Goal: Transaction & Acquisition: Subscribe to service/newsletter

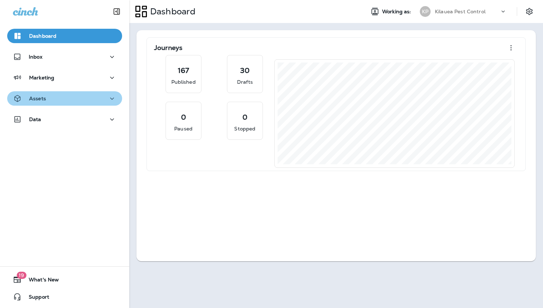
click at [50, 98] on div "Assets" at bounding box center [65, 98] width 104 height 9
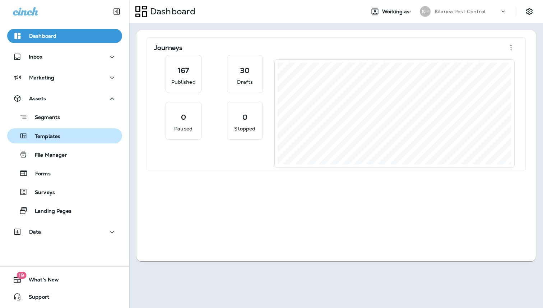
click at [63, 139] on div "Templates" at bounding box center [64, 135] width 109 height 11
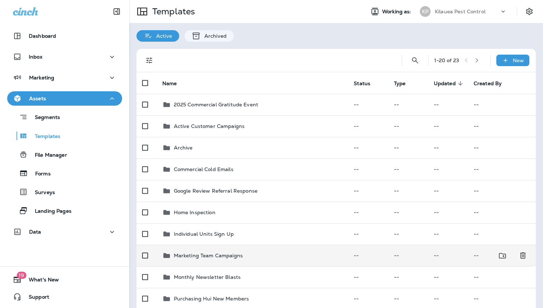
click at [239, 257] on p "Marketing Team Campaigns" at bounding box center [208, 256] width 69 height 6
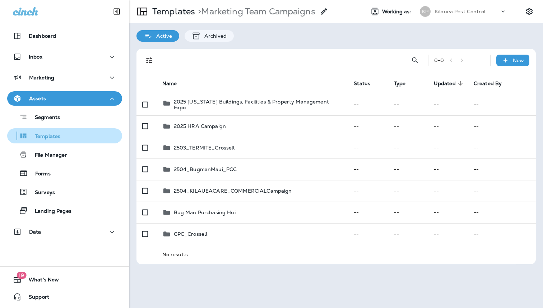
click at [71, 141] on div "Templates" at bounding box center [64, 135] width 109 height 11
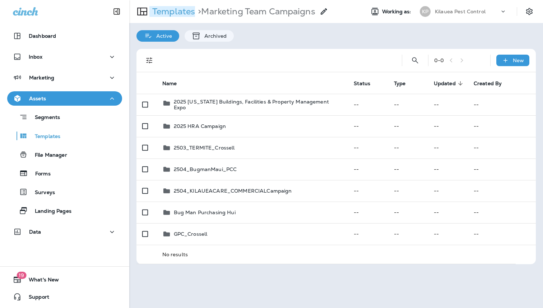
click at [174, 14] on p "Templates" at bounding box center [173, 11] width 46 height 11
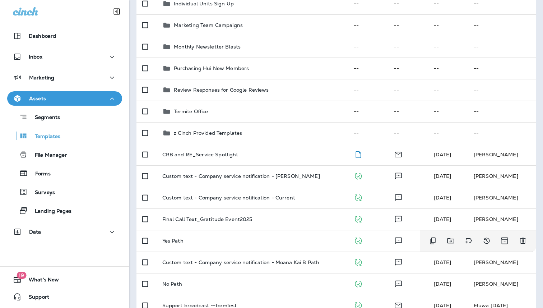
scroll to position [260, 0]
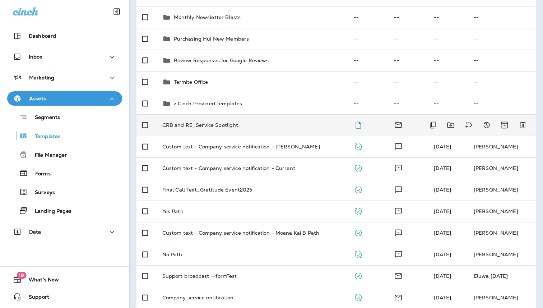
click at [246, 128] on td "CRB and RE_Service Spotlight" at bounding box center [253, 125] width 192 height 22
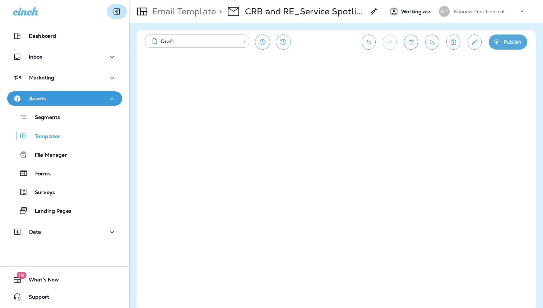
click at [116, 13] on icon "Collapse Sidebar" at bounding box center [117, 11] width 9 height 9
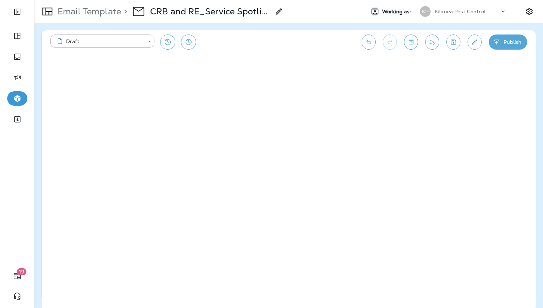
click at [410, 46] on button "Toggle preview" at bounding box center [411, 42] width 14 height 15
click at [86, 64] on button "Exit Preview" at bounding box center [71, 66] width 50 height 14
click at [410, 40] on icon "Toggle preview" at bounding box center [411, 42] width 5 height 5
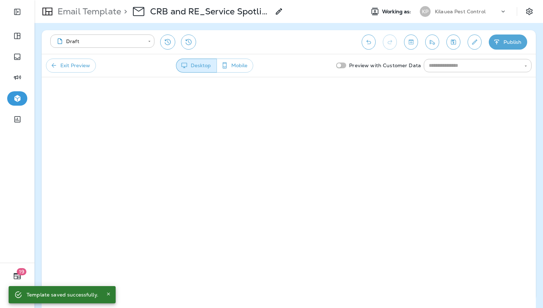
click at [73, 68] on button "Exit Preview" at bounding box center [71, 66] width 50 height 14
click at [428, 43] on button "Send test email" at bounding box center [433, 42] width 14 height 15
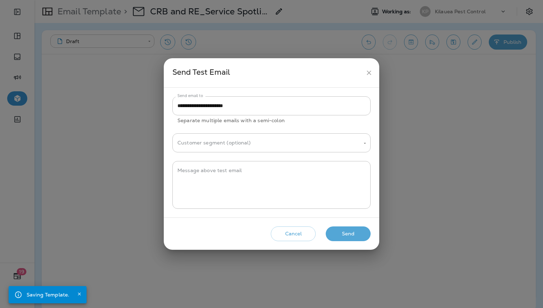
click at [357, 235] on button "Send" at bounding box center [348, 233] width 45 height 15
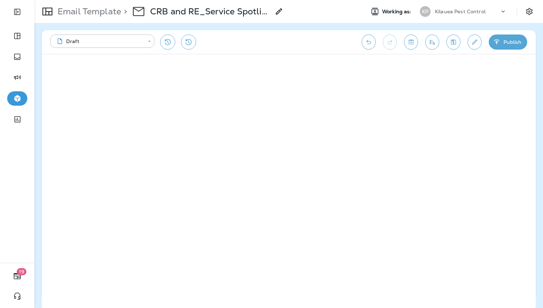
click at [431, 50] on div "**********" at bounding box center [289, 42] width 495 height 24
click at [432, 45] on icon "Send test email" at bounding box center [433, 41] width 8 height 7
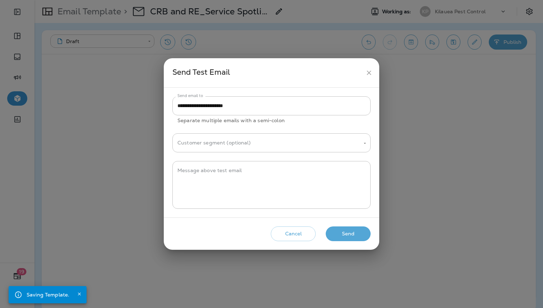
click at [342, 236] on button "Send" at bounding box center [348, 233] width 45 height 15
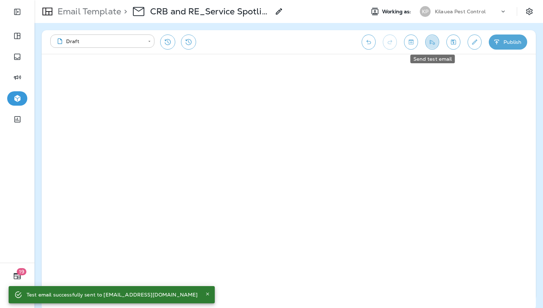
click at [429, 45] on icon "Send test email" at bounding box center [433, 41] width 8 height 7
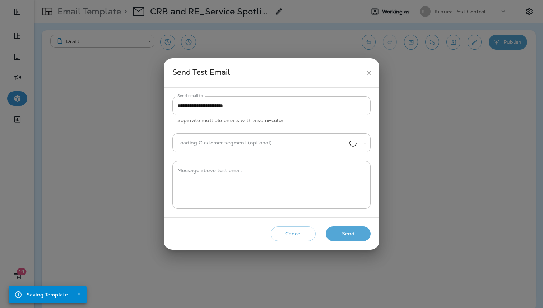
click at [352, 237] on button "Send" at bounding box center [348, 233] width 45 height 15
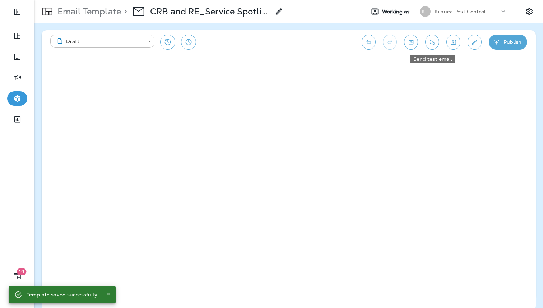
click at [438, 41] on button "Send test email" at bounding box center [433, 42] width 14 height 15
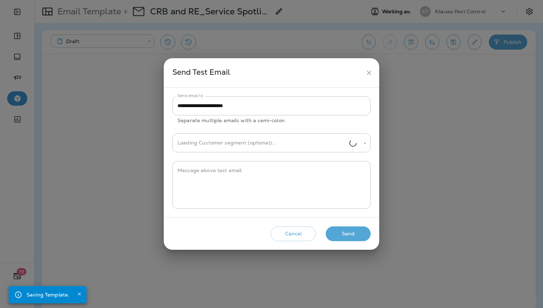
click at [347, 235] on button "Send" at bounding box center [348, 233] width 45 height 15
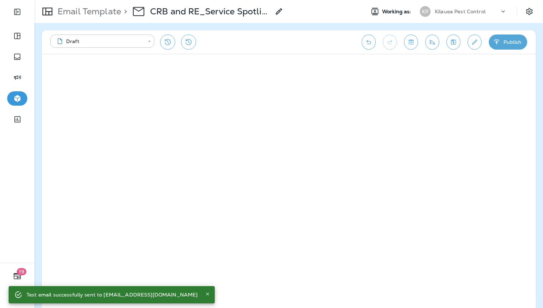
click at [102, 18] on div "Email Template > CRB and RE_Service Spotlight" at bounding box center [159, 11] width 249 height 20
click at [102, 13] on p "Email Template" at bounding box center [88, 11] width 66 height 11
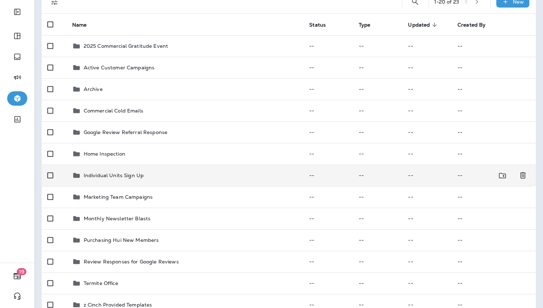
scroll to position [60, 0]
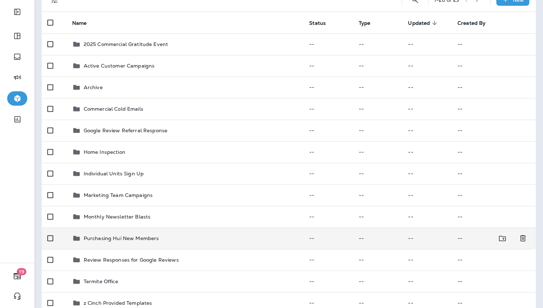
click at [155, 240] on p "Purchasing Hui New Members" at bounding box center [121, 238] width 75 height 6
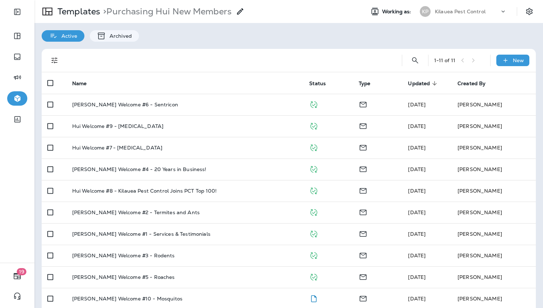
scroll to position [30, 0]
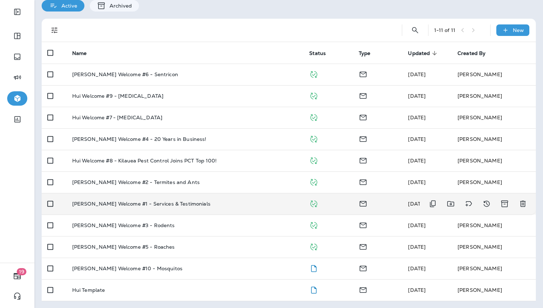
click at [174, 205] on div "[PERSON_NAME] Welcome #1 - Services & Testimonials" at bounding box center [185, 204] width 226 height 6
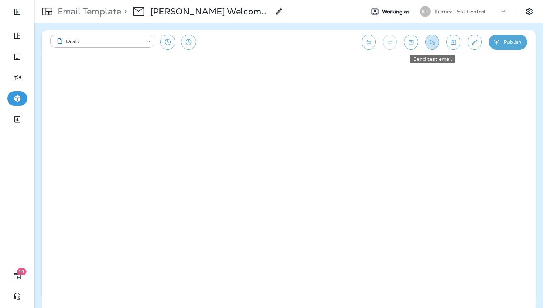
click at [435, 46] on button "Send test email" at bounding box center [433, 42] width 14 height 15
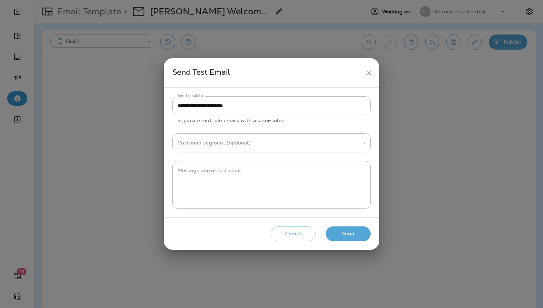
click at [352, 233] on button "Send" at bounding box center [348, 233] width 45 height 15
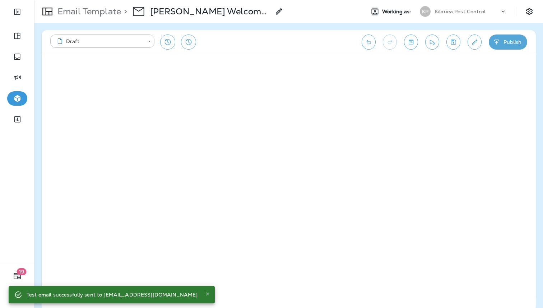
click at [93, 7] on p "Email Template" at bounding box center [88, 11] width 66 height 11
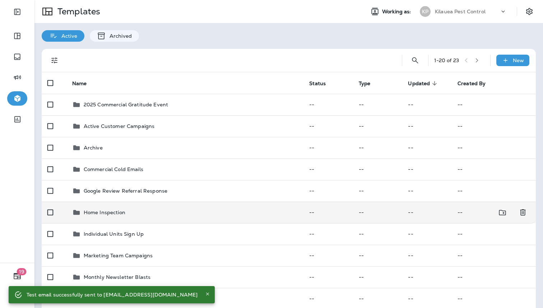
scroll to position [91, 0]
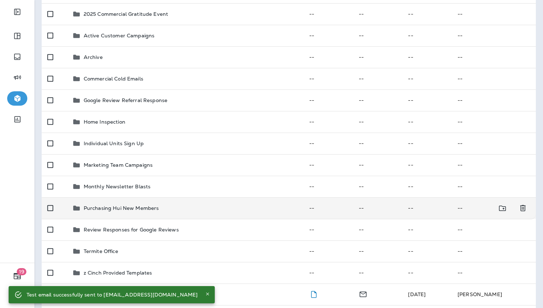
click at [145, 215] on td "Purchasing Hui New Members" at bounding box center [184, 208] width 237 height 22
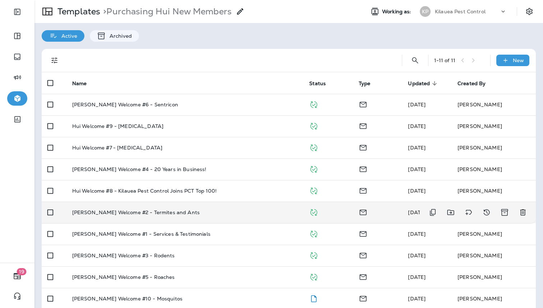
click at [187, 211] on div "[PERSON_NAME] Welcome #2 - Termites and Ants" at bounding box center [185, 213] width 226 height 6
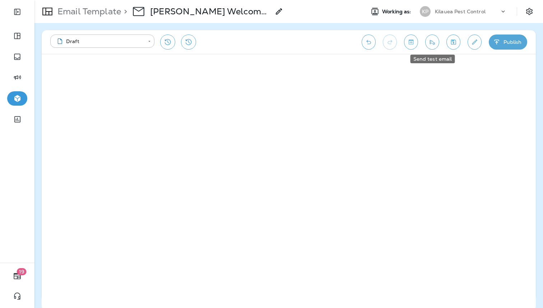
click at [429, 43] on icon "Send test email" at bounding box center [433, 41] width 8 height 7
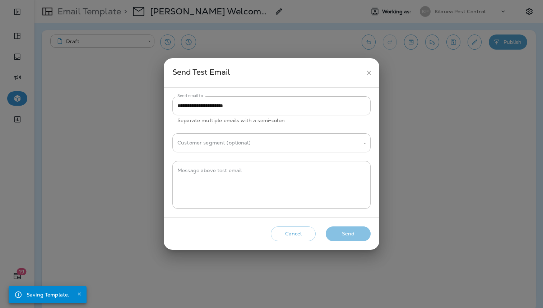
click at [343, 230] on button "Send" at bounding box center [348, 233] width 45 height 15
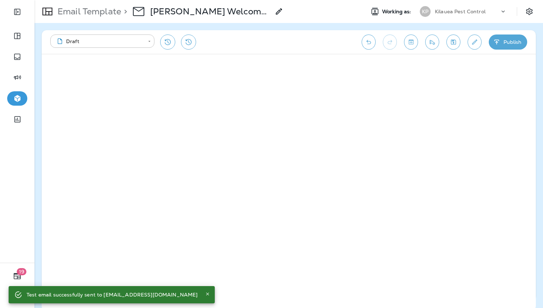
click at [107, 15] on p "Email Template" at bounding box center [88, 11] width 66 height 11
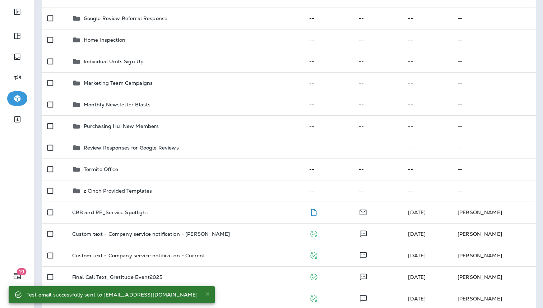
scroll to position [202, 0]
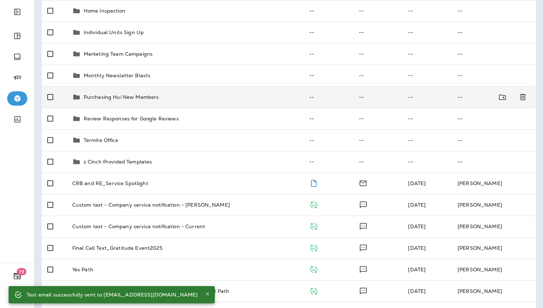
click at [144, 104] on td "Purchasing Hui New Members" at bounding box center [184, 97] width 237 height 22
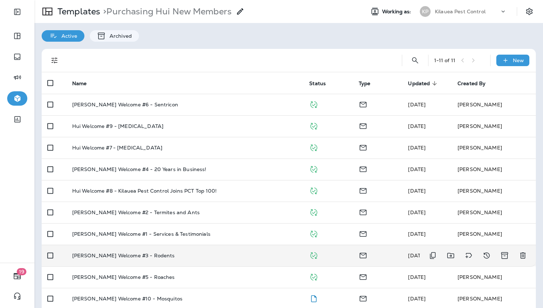
click at [162, 248] on td "[PERSON_NAME] Welcome #3 - Rodents" at bounding box center [184, 256] width 237 height 22
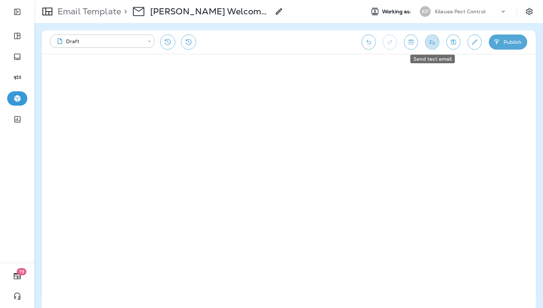
click at [434, 47] on button "Send test email" at bounding box center [433, 42] width 14 height 15
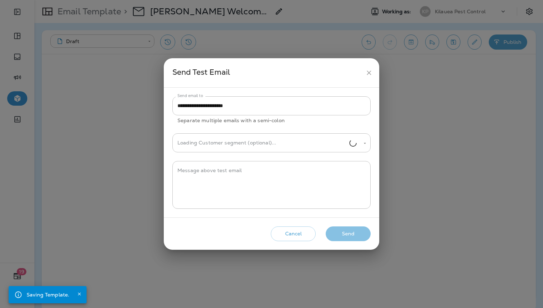
click at [350, 234] on button "Send" at bounding box center [348, 233] width 45 height 15
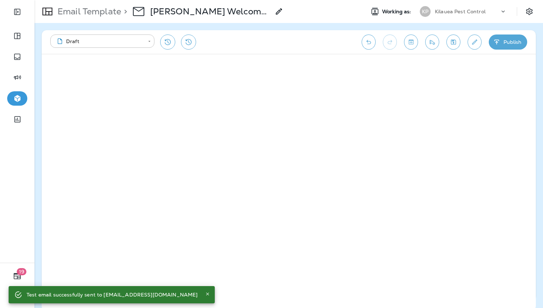
click at [120, 15] on p "Email Template" at bounding box center [88, 11] width 66 height 11
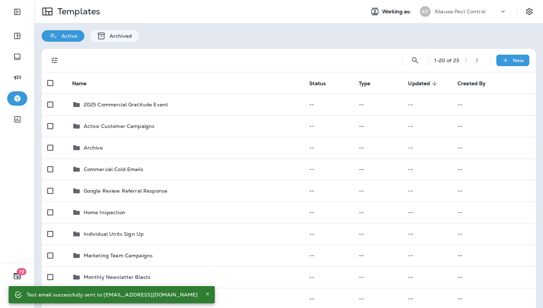
scroll to position [78, 0]
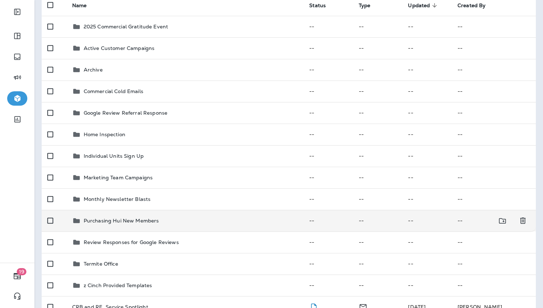
click at [130, 222] on p "Purchasing Hui New Members" at bounding box center [121, 221] width 75 height 6
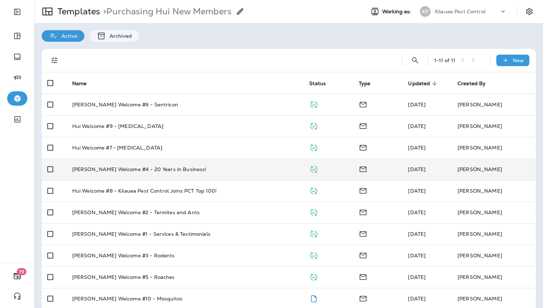
click at [169, 174] on td "[PERSON_NAME] Welcome #4 - 20 Years in Business!" at bounding box center [184, 170] width 237 height 22
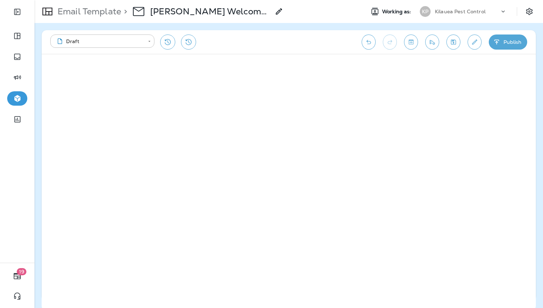
click at [432, 45] on icon "Send test email" at bounding box center [433, 41] width 8 height 7
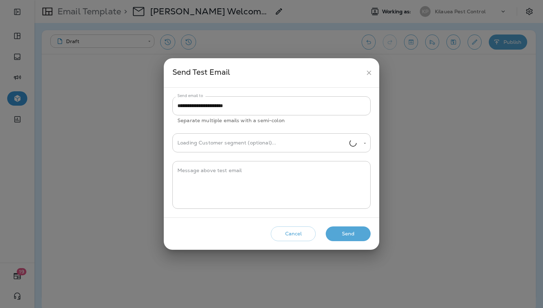
click at [341, 230] on button "Send" at bounding box center [348, 233] width 45 height 15
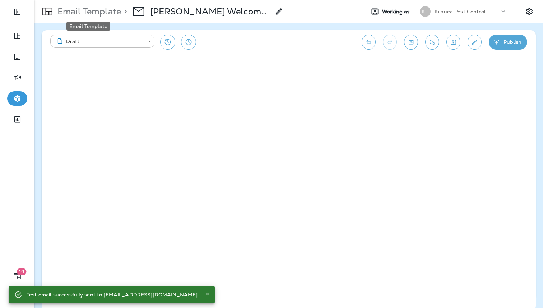
click at [116, 9] on p "Email Template" at bounding box center [88, 11] width 66 height 11
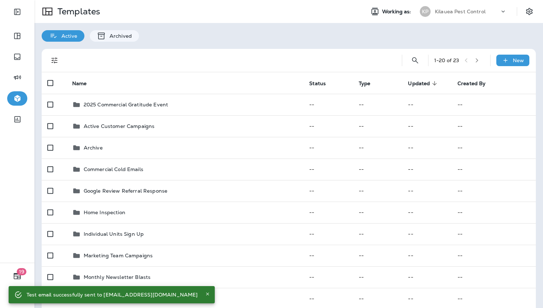
scroll to position [135, 0]
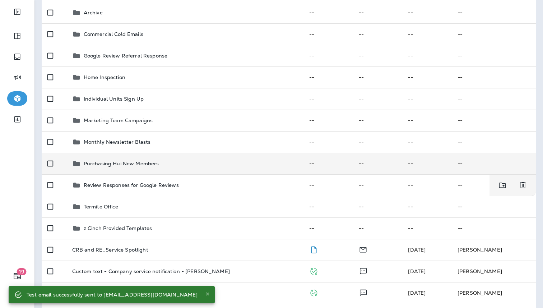
click at [138, 162] on p "Purchasing Hui New Members" at bounding box center [121, 164] width 75 height 6
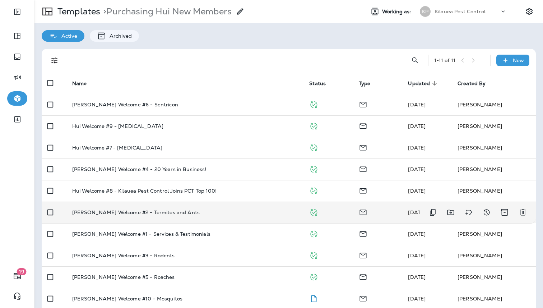
scroll to position [30, 0]
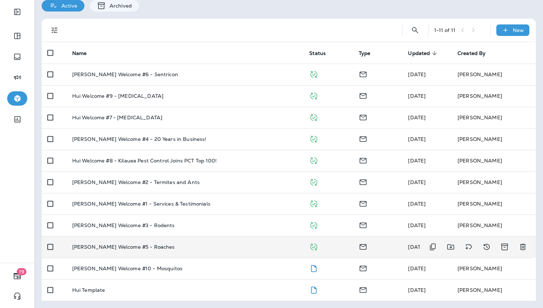
click at [137, 240] on td "[PERSON_NAME] Welcome #5 - Roaches" at bounding box center [184, 247] width 237 height 22
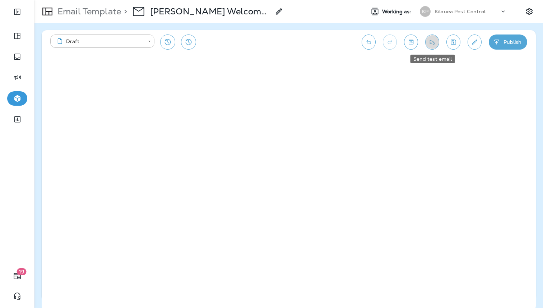
click at [434, 46] on button "Send test email" at bounding box center [433, 42] width 14 height 15
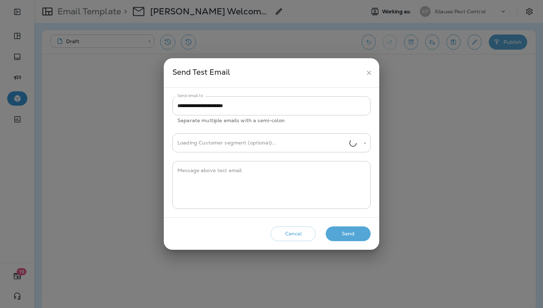
click at [359, 232] on button "Send" at bounding box center [348, 233] width 45 height 15
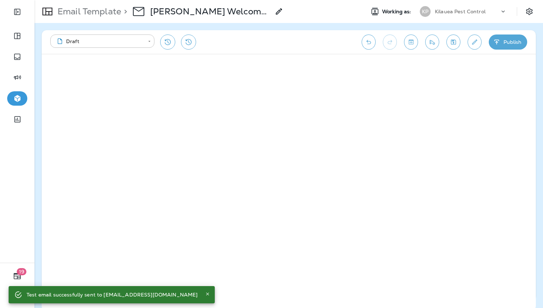
click at [225, 30] on div "**********" at bounding box center [289, 165] width 509 height 285
click at [106, 6] on p "Email Template" at bounding box center [88, 11] width 66 height 11
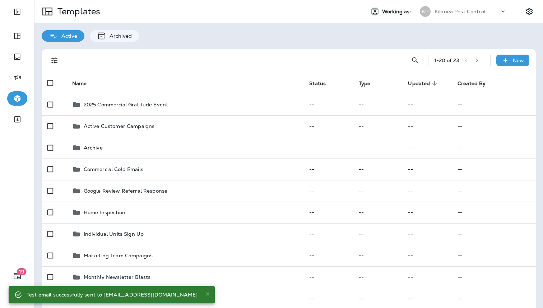
scroll to position [104, 0]
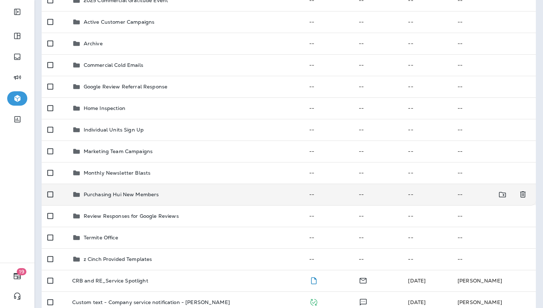
click at [136, 194] on p "Purchasing Hui New Members" at bounding box center [121, 195] width 75 height 6
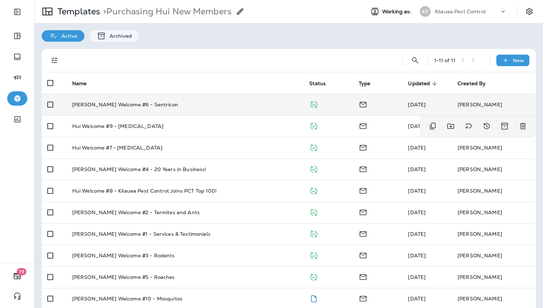
click at [150, 112] on td "[PERSON_NAME] Welcome #6 - Sentricon" at bounding box center [184, 105] width 237 height 22
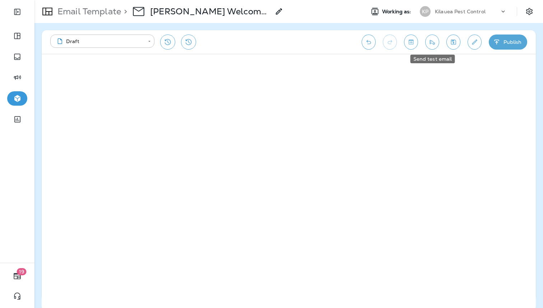
click at [435, 41] on icon "Send test email" at bounding box center [433, 41] width 8 height 7
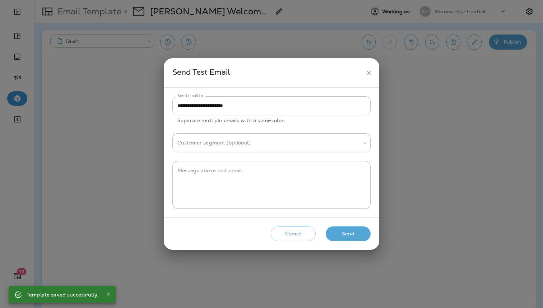
click at [343, 232] on button "Send" at bounding box center [348, 233] width 45 height 15
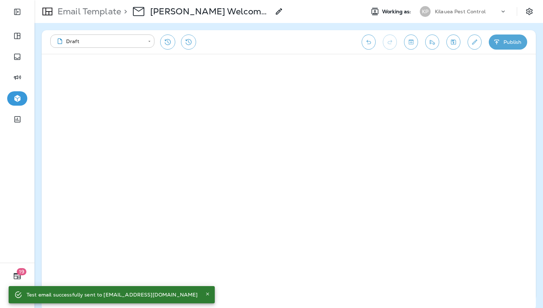
click at [101, 12] on p "Email Template" at bounding box center [88, 11] width 66 height 11
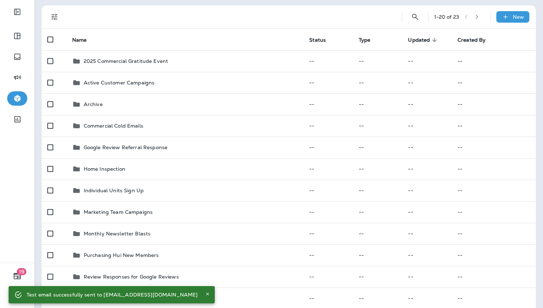
scroll to position [74, 0]
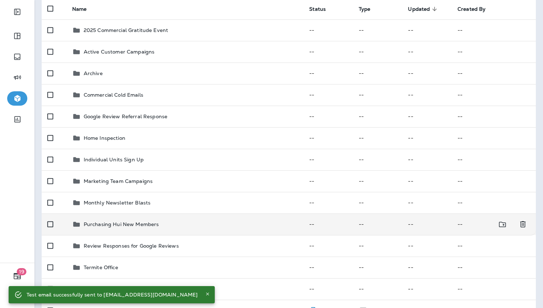
click at [129, 221] on p "Purchasing Hui New Members" at bounding box center [121, 224] width 75 height 6
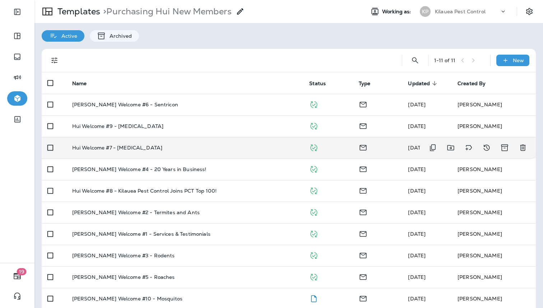
click at [166, 155] on td "Hui Welcome #7 - [MEDICAL_DATA]" at bounding box center [184, 148] width 237 height 22
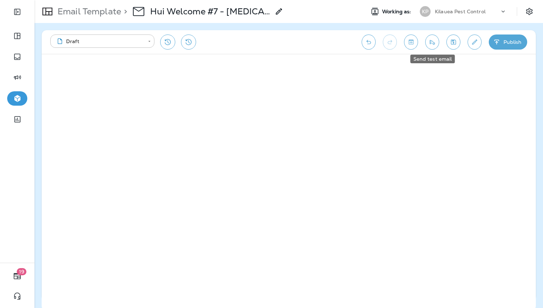
click at [439, 41] on button "Send test email" at bounding box center [433, 42] width 14 height 15
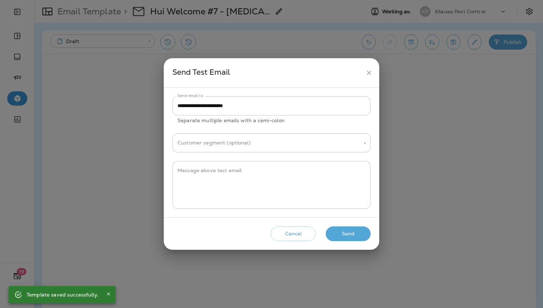
click at [346, 230] on button "Send" at bounding box center [348, 233] width 45 height 15
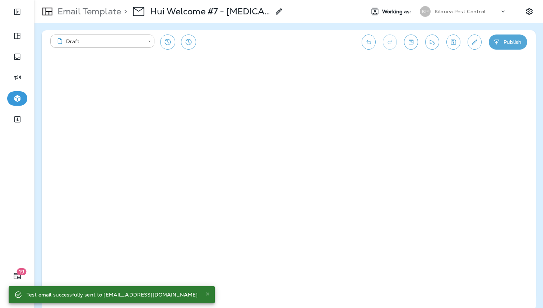
click at [109, 9] on p "Email Template" at bounding box center [88, 11] width 66 height 11
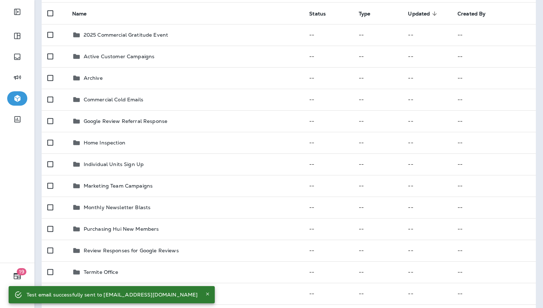
scroll to position [72, 0]
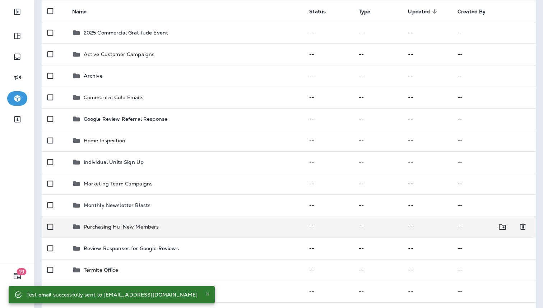
click at [138, 232] on td "Purchasing Hui New Members" at bounding box center [184, 227] width 237 height 22
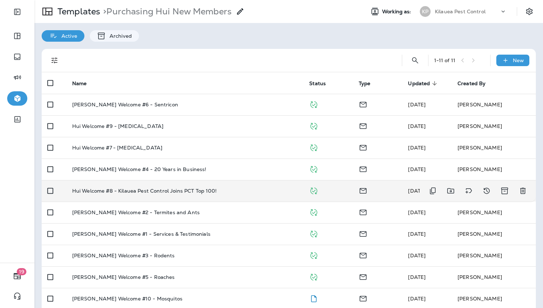
click at [144, 197] on td "Hui Welcome #8 - Kilauea Pest Control Joins PCT Top 100!" at bounding box center [184, 191] width 237 height 22
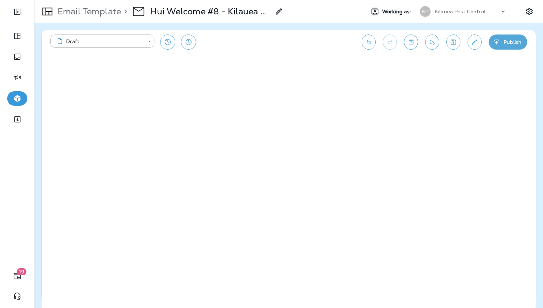
click at [431, 42] on icon "Send test email" at bounding box center [433, 41] width 8 height 7
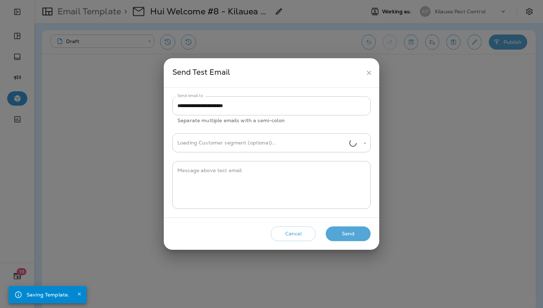
click at [353, 235] on button "Send" at bounding box center [348, 233] width 45 height 15
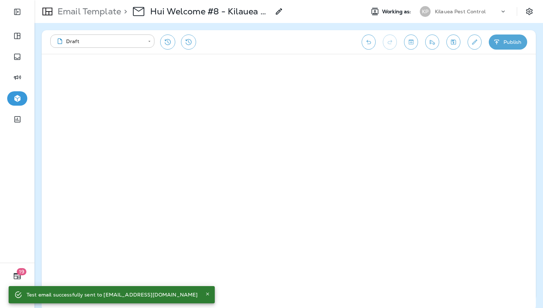
click at [342, 17] on div "Email Template > Hui Welcome #8 - Kilauea Pest Control Joins PCT Top 100!" at bounding box center [197, 11] width 325 height 20
click at [103, 15] on p "Email Template" at bounding box center [88, 11] width 66 height 11
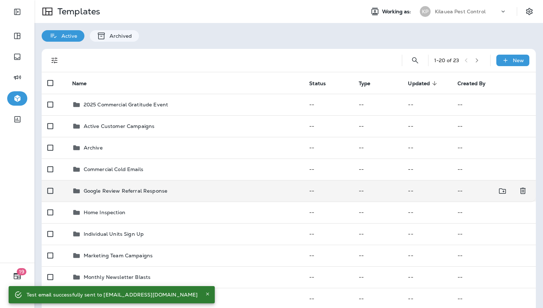
scroll to position [103, 0]
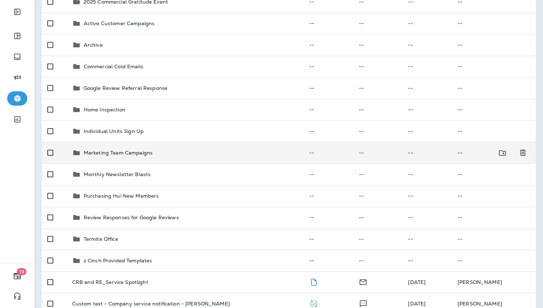
click at [148, 159] on td "Marketing Team Campaigns" at bounding box center [184, 153] width 237 height 22
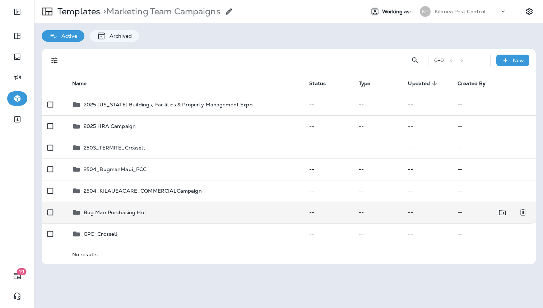
click at [150, 214] on div "Bug Man Purchasing Hui" at bounding box center [185, 212] width 226 height 9
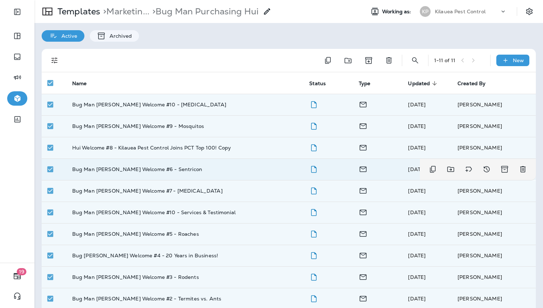
scroll to position [30, 0]
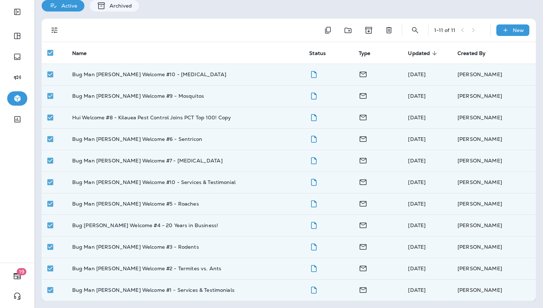
click at [161, 303] on div "1 - 11 of 11 New Name Status Type Updated sorted descending Created By Bug Man …" at bounding box center [289, 160] width 509 height 297
click at [143, 292] on p "Bug Man [PERSON_NAME] Welcome #1 - Services & Testimonials" at bounding box center [153, 290] width 162 height 6
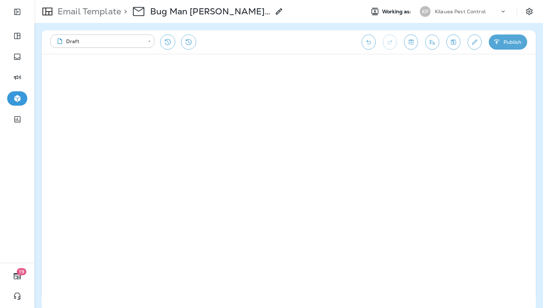
click at [434, 42] on icon "Send test email" at bounding box center [432, 42] width 5 height 5
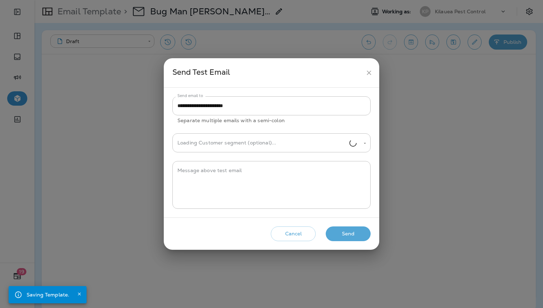
click at [346, 232] on button "Send" at bounding box center [348, 233] width 45 height 15
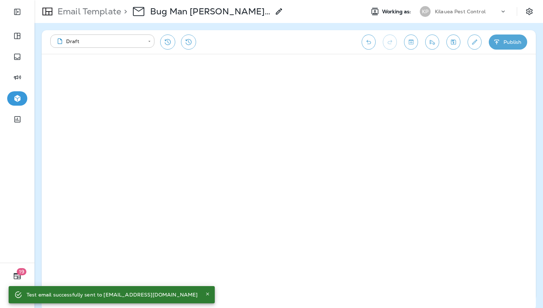
click at [94, 14] on p "Email Template" at bounding box center [88, 11] width 66 height 11
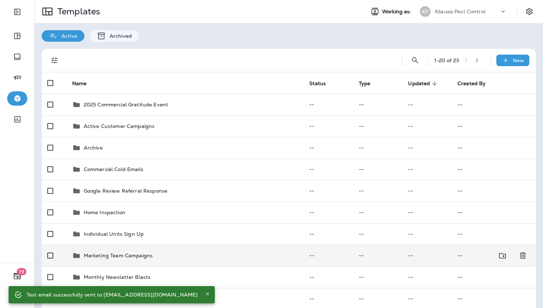
click at [129, 256] on p "Marketing Team Campaigns" at bounding box center [118, 256] width 69 height 6
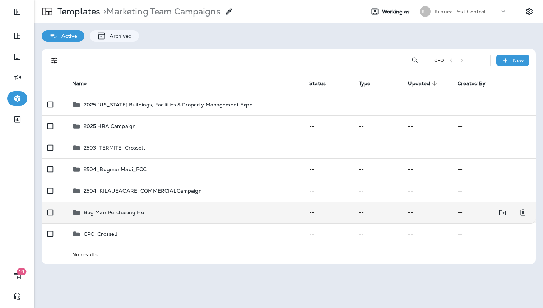
click at [137, 216] on div "Bug Man Purchasing Hui" at bounding box center [115, 212] width 62 height 9
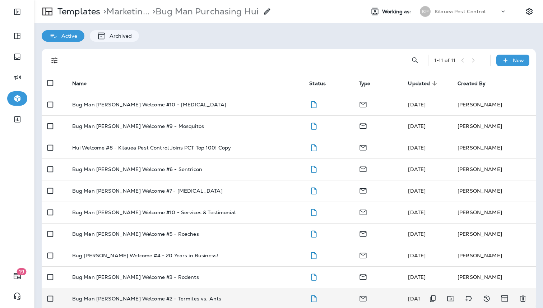
click at [155, 290] on td "Bug Man [PERSON_NAME] Welcome #2 - Termites vs. Ants" at bounding box center [184, 299] width 237 height 22
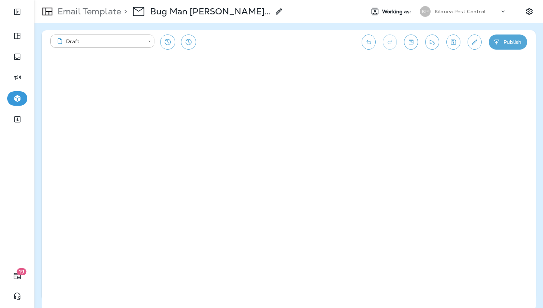
click at [436, 42] on icon "Send test email" at bounding box center [433, 41] width 8 height 7
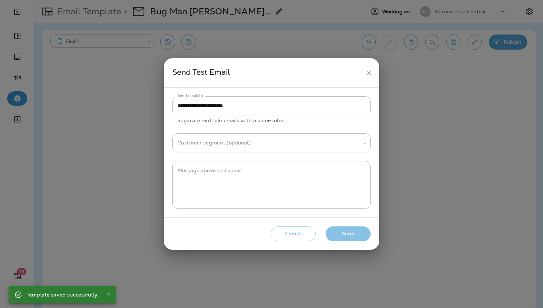
click at [344, 238] on button "Send" at bounding box center [348, 233] width 45 height 15
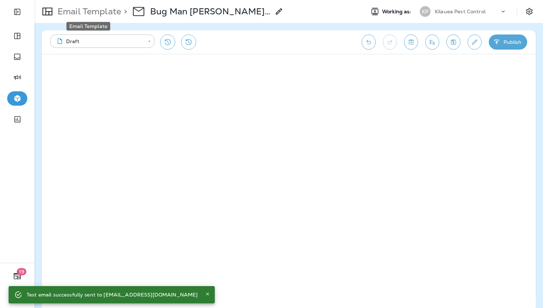
click at [100, 10] on p "Email Template" at bounding box center [88, 11] width 66 height 11
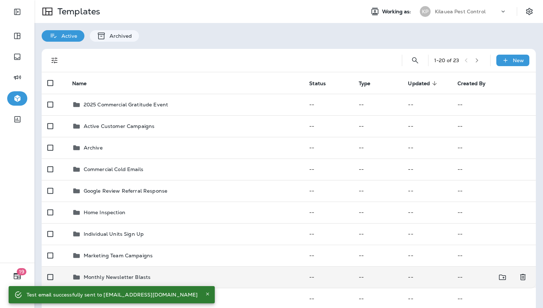
click at [123, 273] on div "Monthly Newsletter Blasts" at bounding box center [117, 277] width 67 height 9
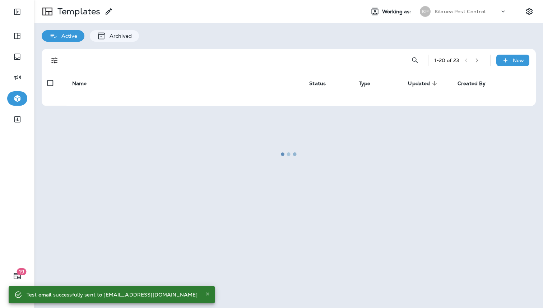
click at [123, 272] on div at bounding box center [289, 154] width 508 height 307
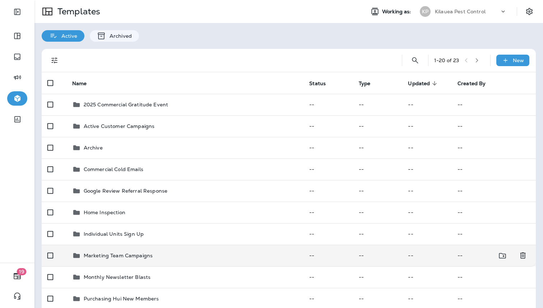
click at [135, 258] on p "Marketing Team Campaigns" at bounding box center [118, 256] width 69 height 6
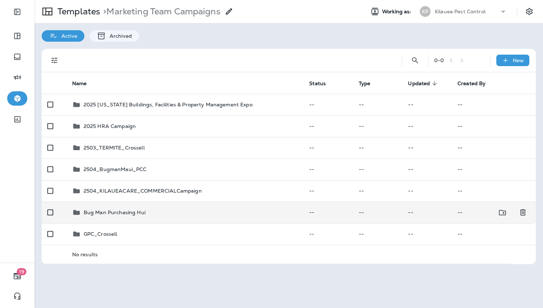
click at [125, 213] on p "Bug Man Purchasing Hui" at bounding box center [115, 213] width 62 height 6
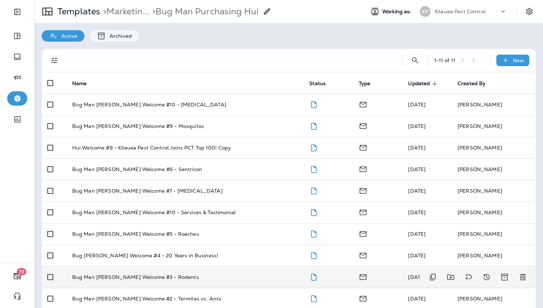
click at [160, 278] on p "Bug Man [PERSON_NAME] Welcome #3 - Rodents" at bounding box center [135, 277] width 127 height 6
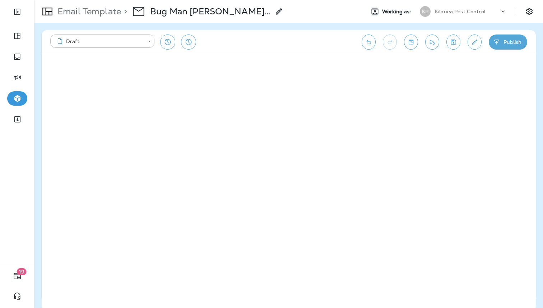
click at [434, 45] on icon "Send test email" at bounding box center [433, 41] width 8 height 7
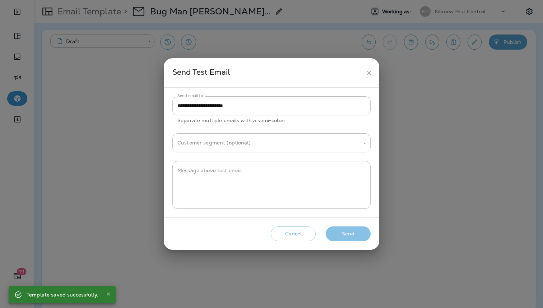
click at [351, 236] on button "Send" at bounding box center [348, 233] width 45 height 15
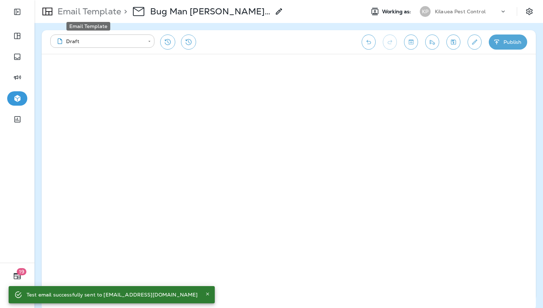
click at [101, 13] on p "Email Template" at bounding box center [88, 11] width 66 height 11
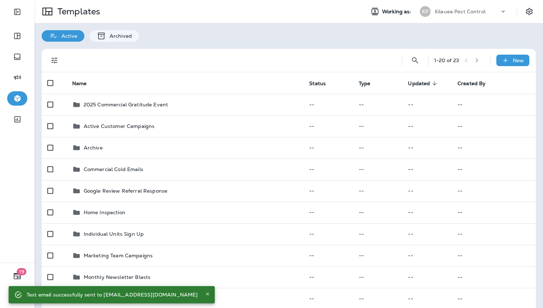
scroll to position [111, 0]
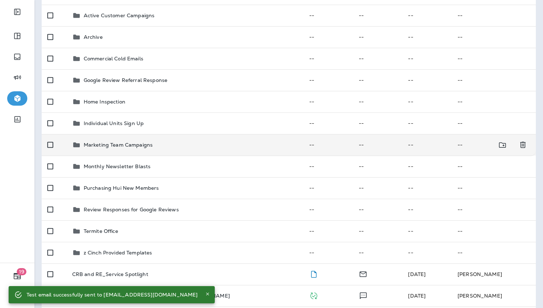
click at [146, 143] on p "Marketing Team Campaigns" at bounding box center [118, 145] width 69 height 6
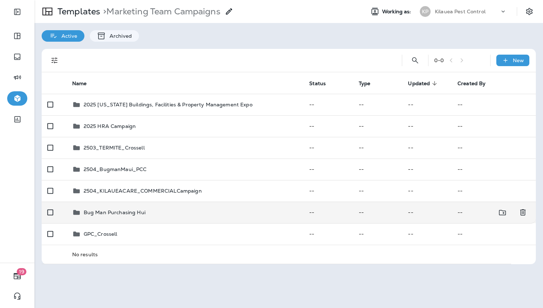
click at [153, 212] on div "Bug Man Purchasing Hui" at bounding box center [185, 212] width 226 height 9
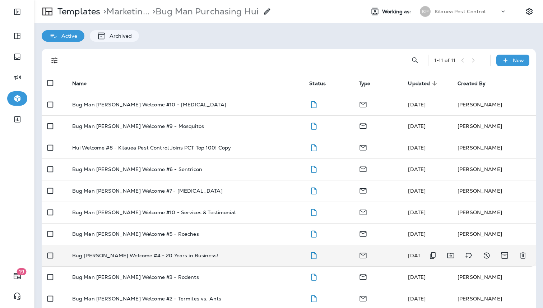
click at [164, 249] on td "Bug [PERSON_NAME] Welcome #4 - 20 Years in Business!" at bounding box center [184, 256] width 237 height 22
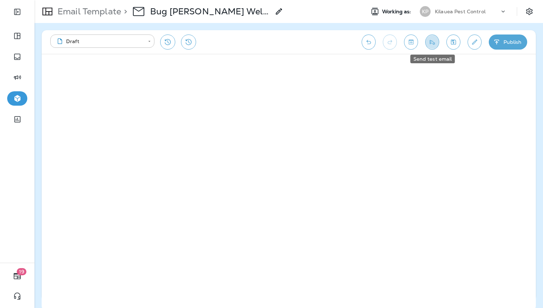
click at [435, 41] on icon "Send test email" at bounding box center [433, 41] width 8 height 7
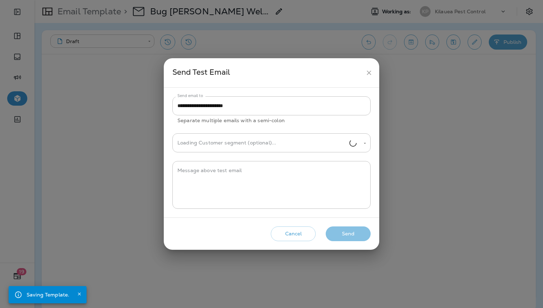
click at [342, 232] on button "Send" at bounding box center [348, 233] width 45 height 15
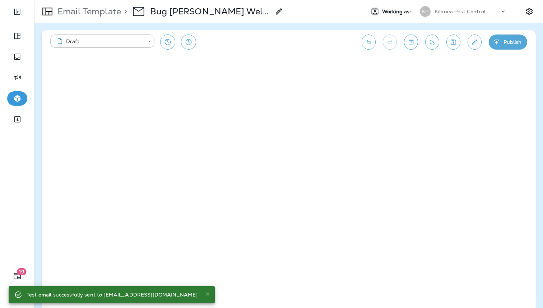
click at [109, 13] on p "Email Template" at bounding box center [88, 11] width 66 height 11
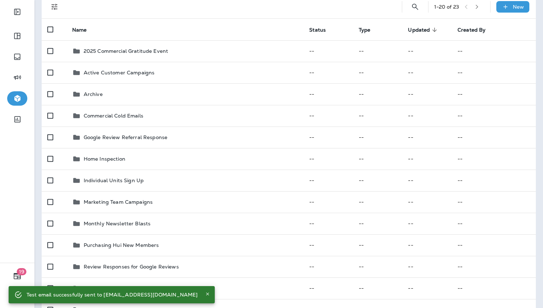
scroll to position [54, 0]
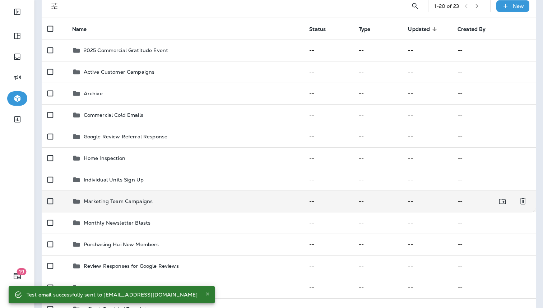
click at [152, 206] on td "Marketing Team Campaigns" at bounding box center [184, 202] width 237 height 22
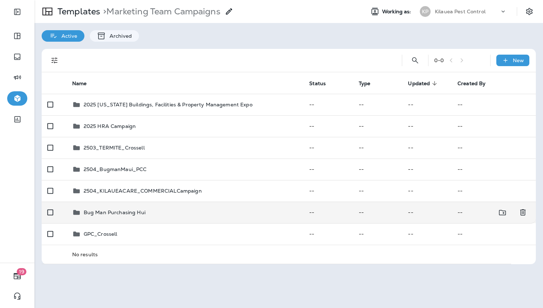
click at [150, 214] on div "Bug Man Purchasing Hui" at bounding box center [185, 212] width 226 height 9
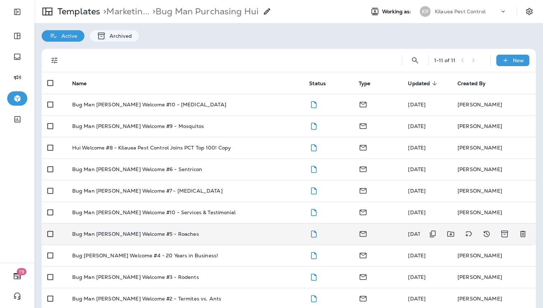
click at [179, 242] on td "Bug Man [PERSON_NAME] Welcome #5 - Roaches" at bounding box center [184, 234] width 237 height 22
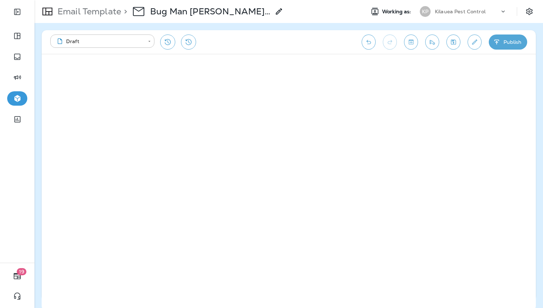
click at [435, 40] on icon "Send test email" at bounding box center [433, 41] width 8 height 7
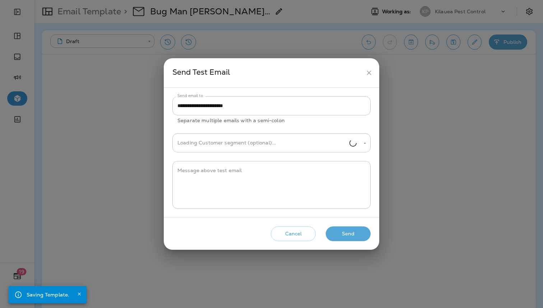
click at [348, 235] on button "Send" at bounding box center [348, 233] width 45 height 15
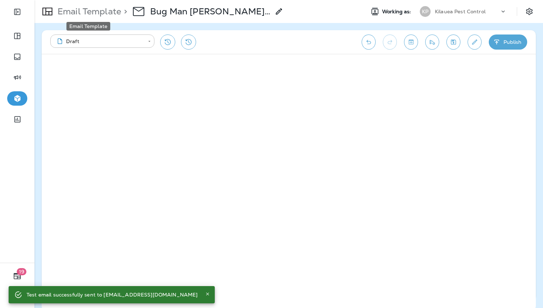
click at [94, 13] on p "Email Template" at bounding box center [88, 11] width 66 height 11
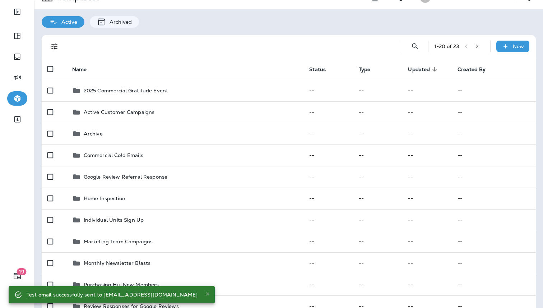
scroll to position [18, 0]
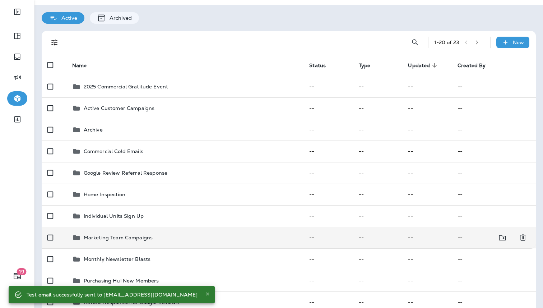
click at [135, 239] on p "Marketing Team Campaigns" at bounding box center [118, 238] width 69 height 6
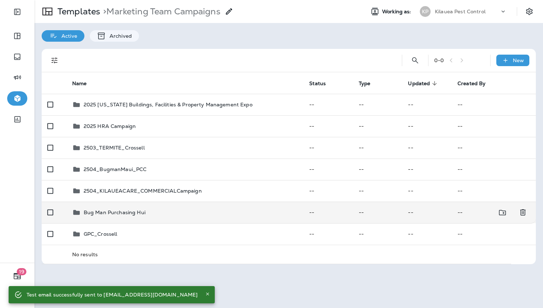
click at [136, 214] on p "Bug Man Purchasing Hui" at bounding box center [115, 213] width 62 height 6
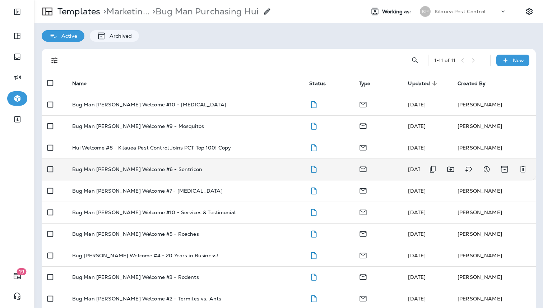
click at [165, 175] on td "Bug Man [PERSON_NAME] Welcome #6 - Sentricon" at bounding box center [184, 170] width 237 height 22
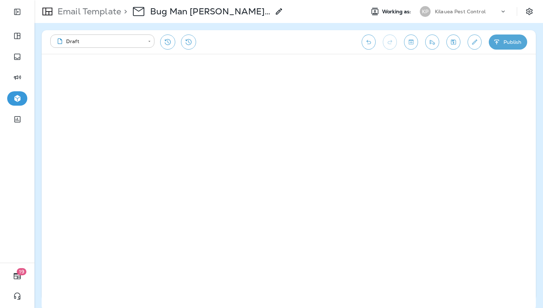
click at [436, 43] on icon "Send test email" at bounding box center [433, 41] width 8 height 7
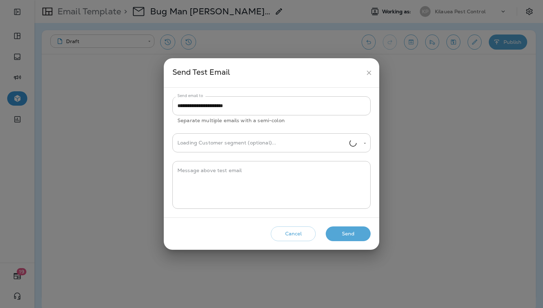
click at [350, 230] on button "Send" at bounding box center [348, 233] width 45 height 15
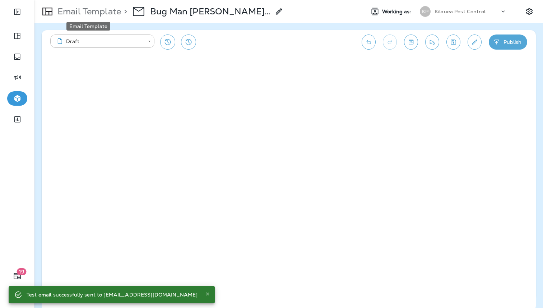
click at [100, 9] on p "Email Template" at bounding box center [88, 11] width 66 height 11
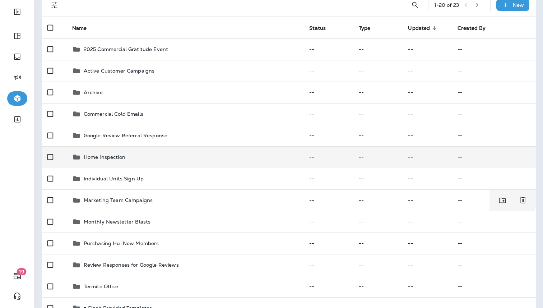
scroll to position [56, 0]
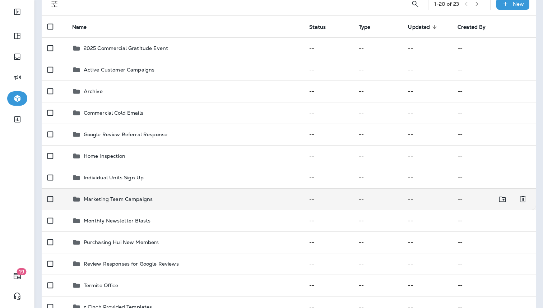
click at [162, 200] on div "Marketing Team Campaigns" at bounding box center [185, 199] width 226 height 9
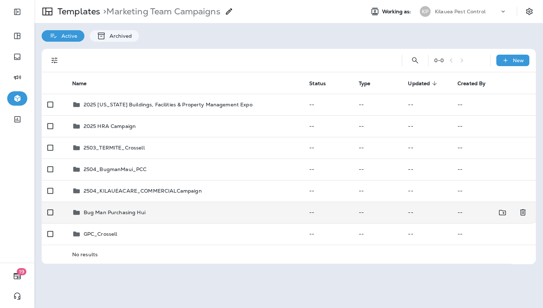
click at [141, 212] on p "Bug Man Purchasing Hui" at bounding box center [115, 213] width 62 height 6
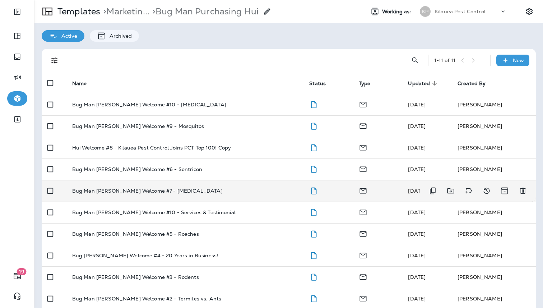
click at [150, 189] on p "Bug Man [PERSON_NAME] Welcome #7 - [MEDICAL_DATA]" at bounding box center [147, 191] width 151 height 6
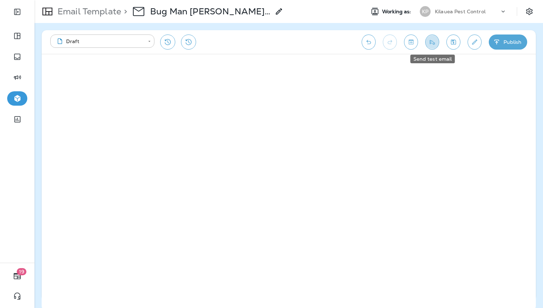
click at [436, 45] on icon "Send test email" at bounding box center [433, 41] width 8 height 7
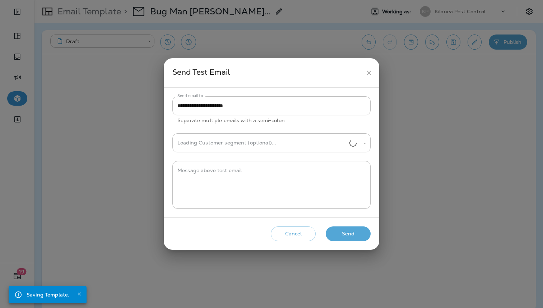
click at [355, 230] on button "Send" at bounding box center [348, 233] width 45 height 15
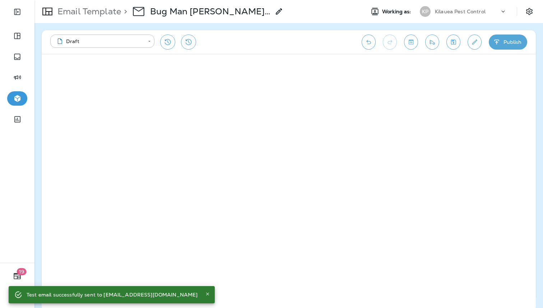
click at [110, 9] on p "Email Template" at bounding box center [88, 11] width 66 height 11
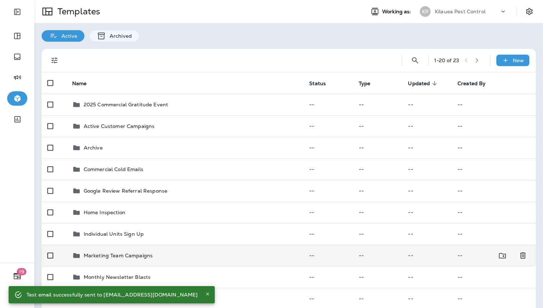
click at [134, 260] on div "Marketing Team Campaigns" at bounding box center [118, 255] width 69 height 9
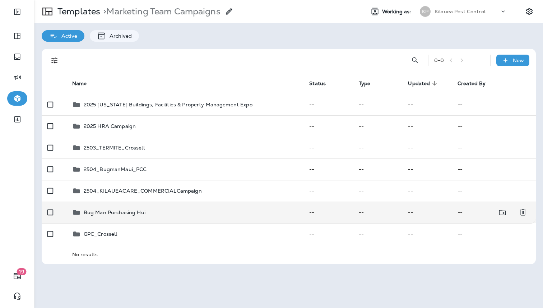
click at [136, 216] on div "Bug Man Purchasing Hui" at bounding box center [115, 212] width 62 height 9
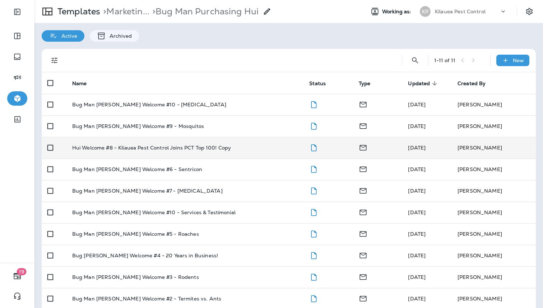
click at [178, 155] on td "Hui Welcome #8 - Kilauea Pest Control Joins PCT Top 100! Copy" at bounding box center [184, 148] width 237 height 22
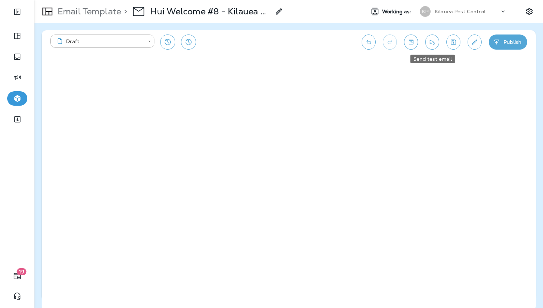
click at [438, 42] on button "Send test email" at bounding box center [433, 42] width 14 height 15
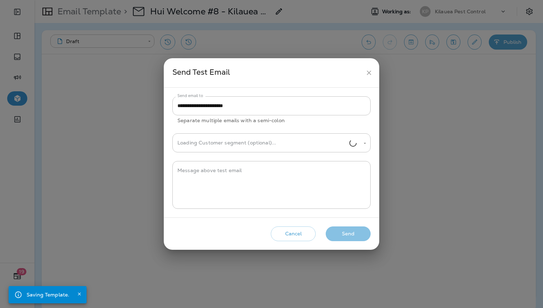
click at [348, 235] on button "Send" at bounding box center [348, 233] width 45 height 15
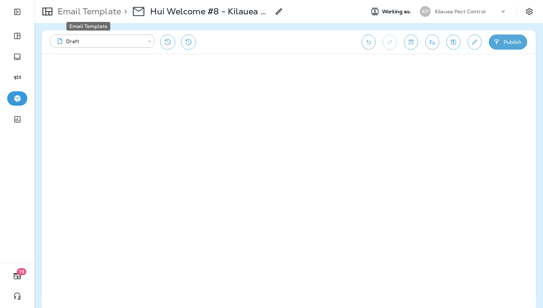
click at [111, 15] on p "Email Template" at bounding box center [88, 11] width 66 height 11
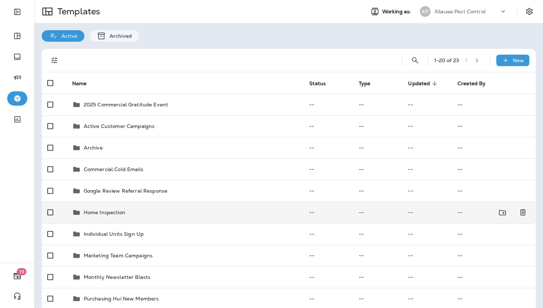
click at [194, 213] on div "Home Inspection" at bounding box center [185, 212] width 226 height 9
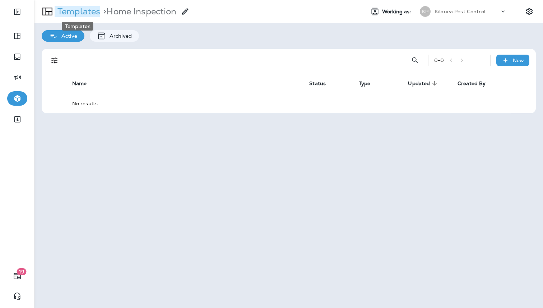
click at [96, 10] on p "Templates" at bounding box center [78, 11] width 46 height 11
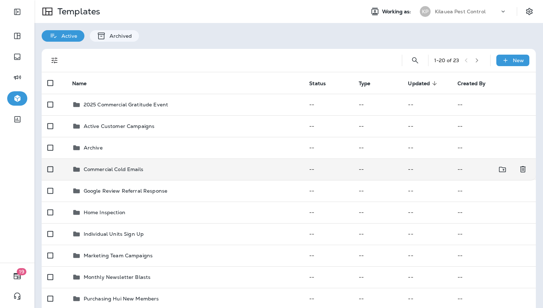
click at [127, 171] on p "Commercial Cold Emails" at bounding box center [114, 169] width 60 height 6
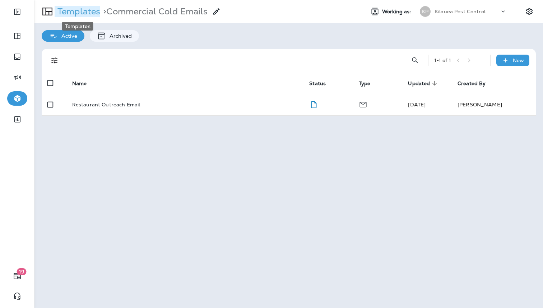
click at [78, 7] on p "Templates" at bounding box center [78, 11] width 46 height 11
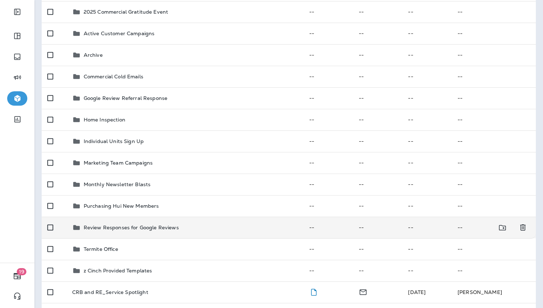
scroll to position [111, 0]
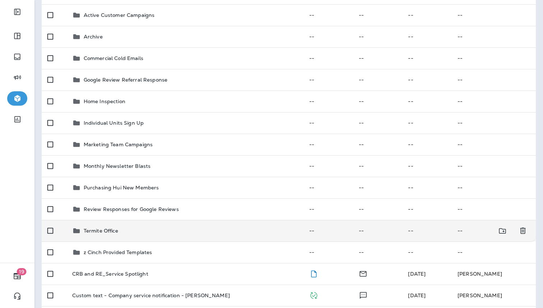
click at [129, 234] on div "Termite Office" at bounding box center [185, 230] width 226 height 9
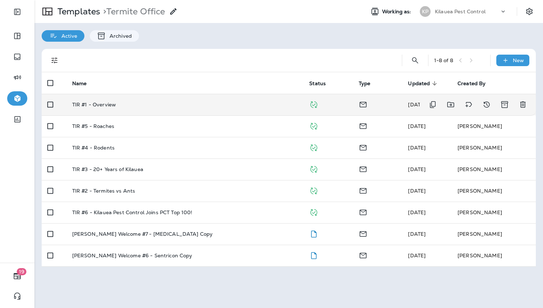
click at [120, 106] on div "TIR #1 - Overview" at bounding box center [185, 105] width 226 height 6
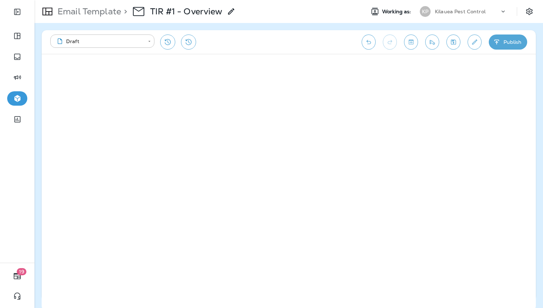
click at [424, 49] on div "**********" at bounding box center [289, 42] width 495 height 24
click at [433, 45] on icon "Send test email" at bounding box center [433, 41] width 8 height 7
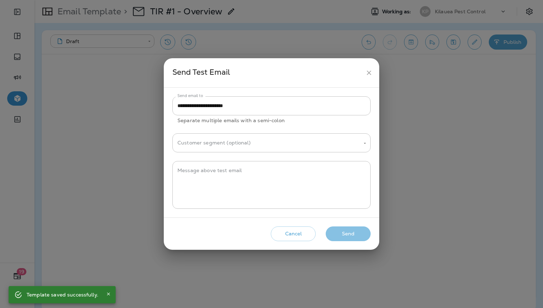
click at [350, 233] on button "Send" at bounding box center [348, 233] width 45 height 15
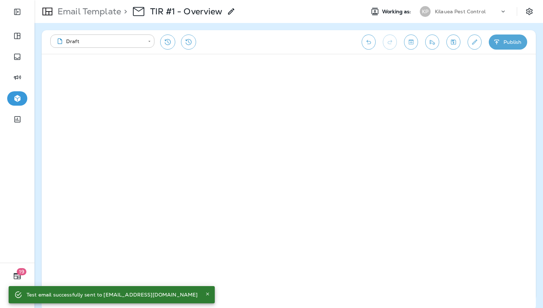
click at [104, 9] on p "Email Template" at bounding box center [88, 11] width 66 height 11
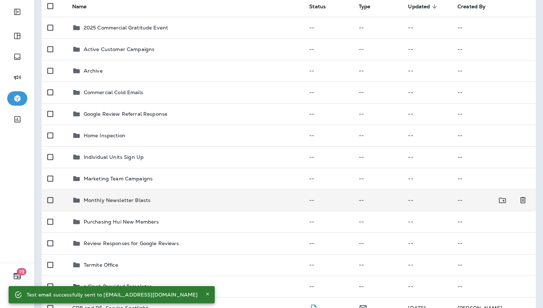
scroll to position [78, 0]
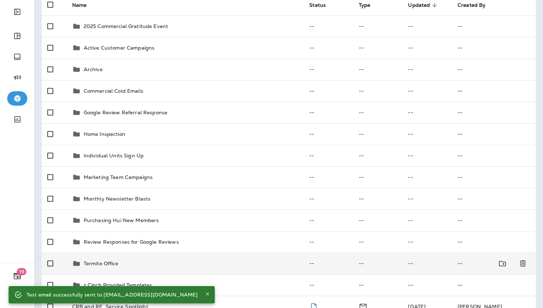
click at [141, 260] on div "Termite Office" at bounding box center [185, 263] width 226 height 9
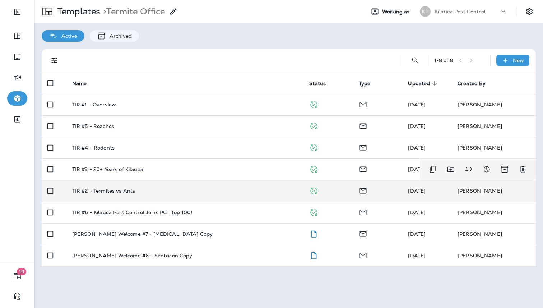
click at [129, 188] on p "TIR #2 - Termites vs Ants" at bounding box center [103, 191] width 63 height 6
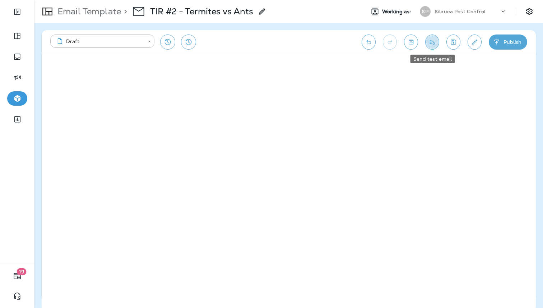
click at [431, 40] on icon "Send test email" at bounding box center [432, 42] width 5 height 5
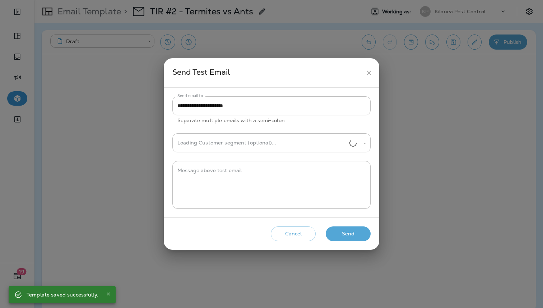
click at [342, 238] on button "Send" at bounding box center [348, 233] width 45 height 15
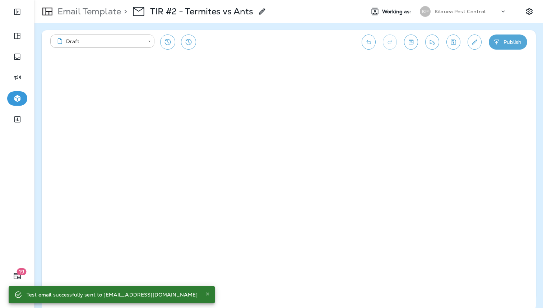
click at [78, 17] on div "Email Template > TIR #2 - Termites vs Ants" at bounding box center [151, 11] width 232 height 20
click at [82, 12] on p "Email Template" at bounding box center [88, 11] width 66 height 11
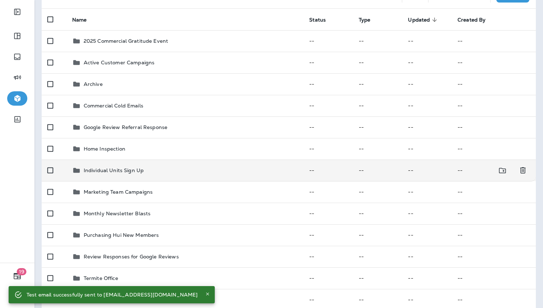
scroll to position [65, 0]
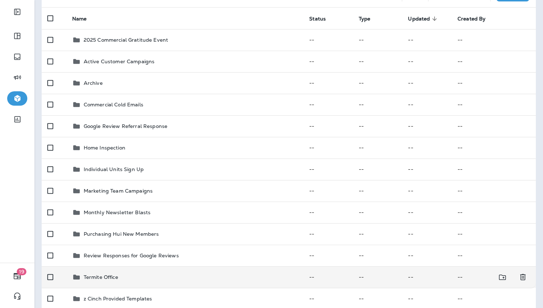
click at [139, 273] on div "Termite Office" at bounding box center [185, 277] width 226 height 9
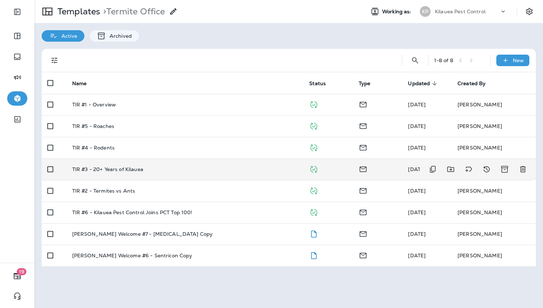
click at [141, 171] on p "TIR #3 - 20+ Years of Kilauea" at bounding box center [107, 169] width 71 height 6
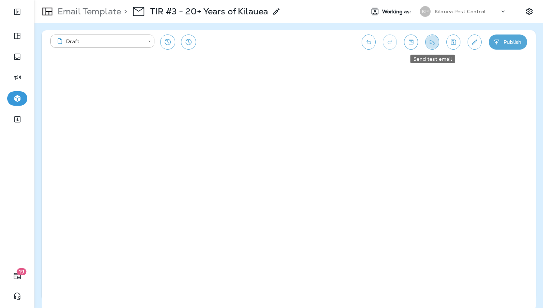
click at [432, 43] on icon "Send test email" at bounding box center [433, 41] width 8 height 7
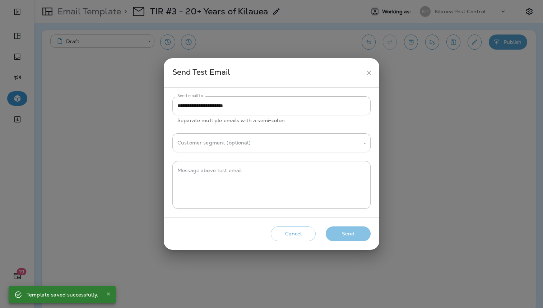
click at [354, 233] on button "Send" at bounding box center [348, 233] width 45 height 15
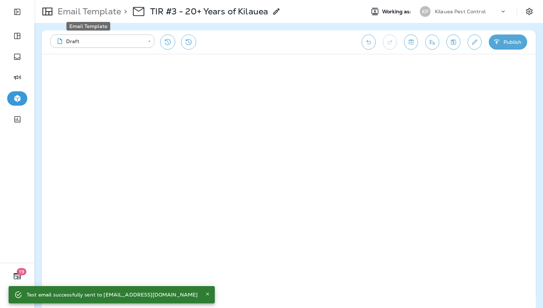
click at [109, 10] on p "Email Template" at bounding box center [88, 11] width 66 height 11
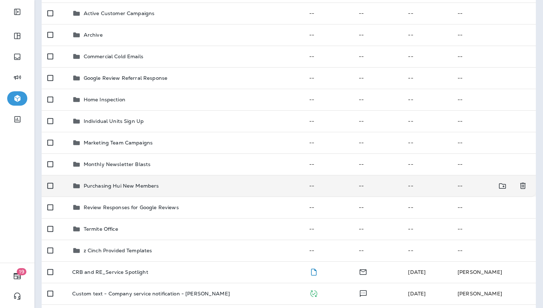
scroll to position [113, 0]
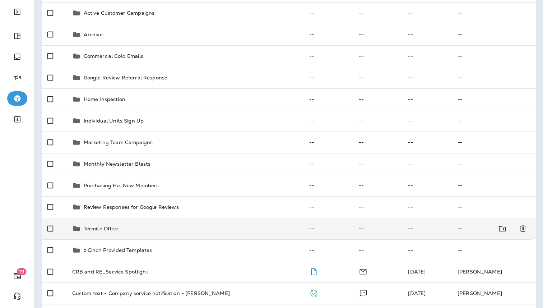
click at [140, 232] on div "Termite Office" at bounding box center [185, 228] width 226 height 9
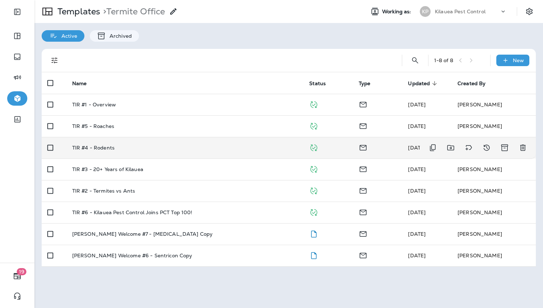
click at [179, 152] on td "TIR #4 - Rodents" at bounding box center [184, 148] width 237 height 22
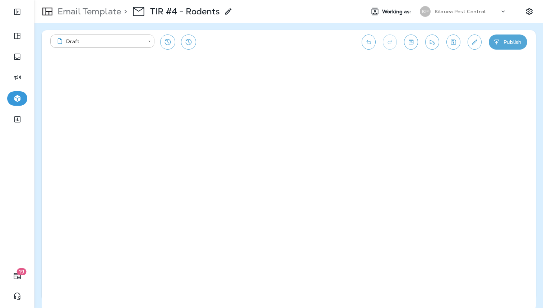
click at [432, 38] on icon "Send test email" at bounding box center [433, 41] width 8 height 7
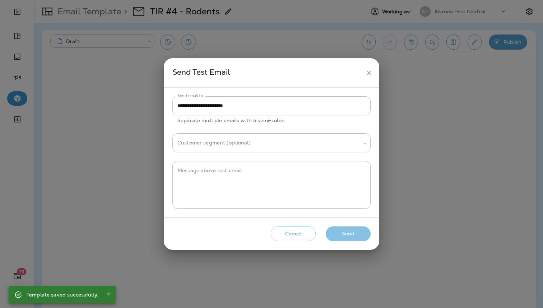
click at [355, 230] on button "Send" at bounding box center [348, 233] width 45 height 15
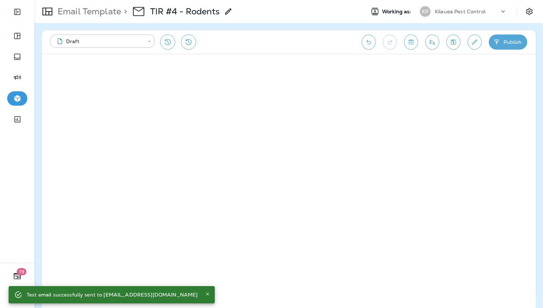
click at [120, 12] on p "Email Template" at bounding box center [88, 11] width 66 height 11
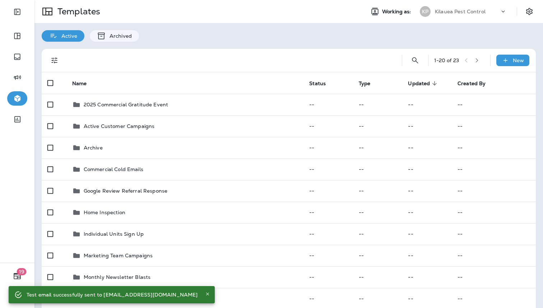
scroll to position [162, 0]
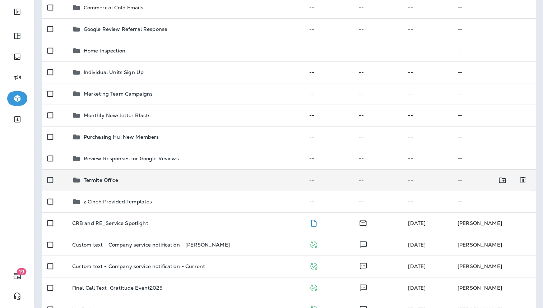
click at [133, 185] on td "Termite Office" at bounding box center [184, 180] width 237 height 22
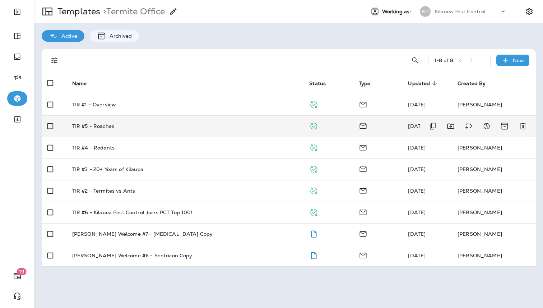
click at [172, 133] on td "TIR #5 - Roaches" at bounding box center [184, 126] width 237 height 22
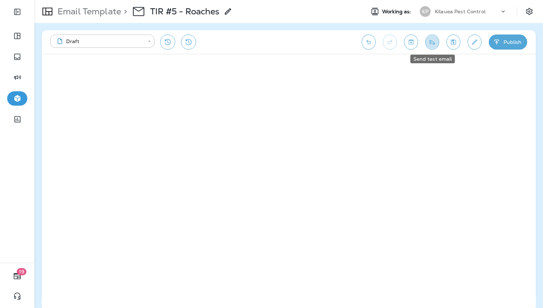
click at [438, 45] on button "Send test email" at bounding box center [433, 42] width 14 height 15
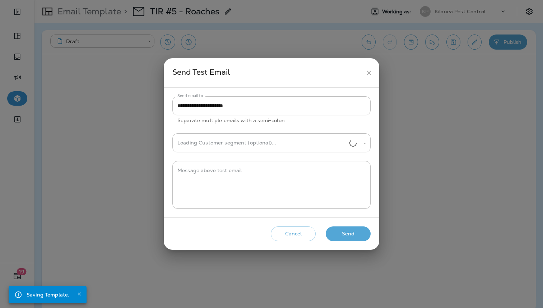
click at [353, 234] on button "Send" at bounding box center [348, 233] width 45 height 15
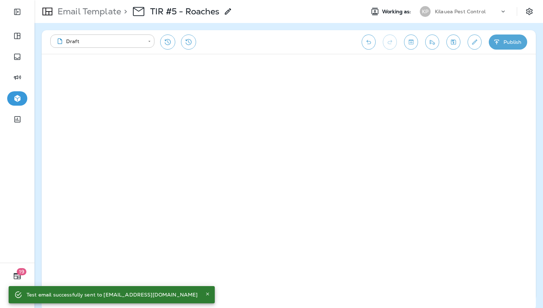
click at [98, 9] on p "Email Template" at bounding box center [88, 11] width 66 height 11
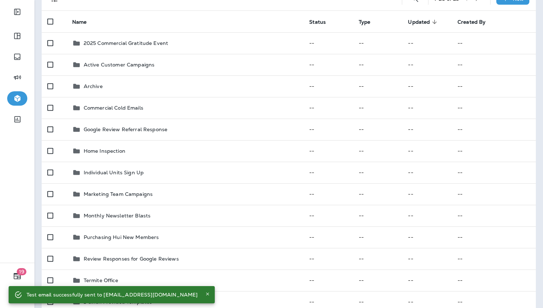
scroll to position [63, 0]
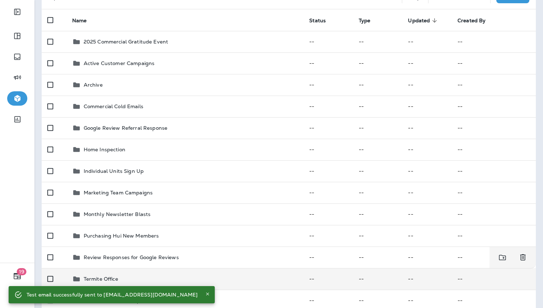
click at [138, 277] on div "Termite Office" at bounding box center [185, 279] width 226 height 9
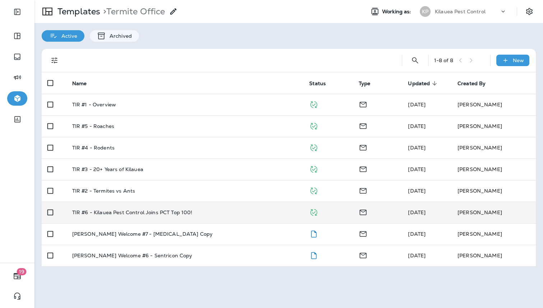
click at [196, 216] on td "TIR #6 - Kilauea Pest Control Joins PCT Top 100!" at bounding box center [184, 213] width 237 height 22
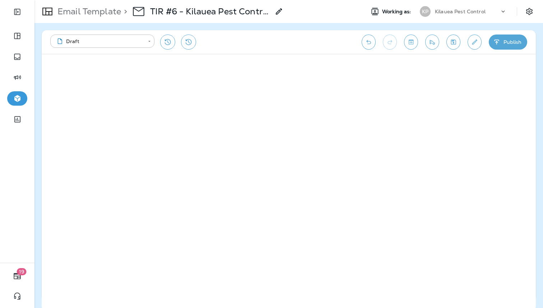
click at [433, 39] on icon "Send test email" at bounding box center [433, 41] width 8 height 7
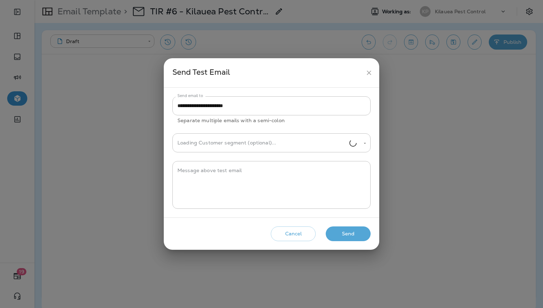
click at [345, 237] on button "Send" at bounding box center [348, 233] width 45 height 15
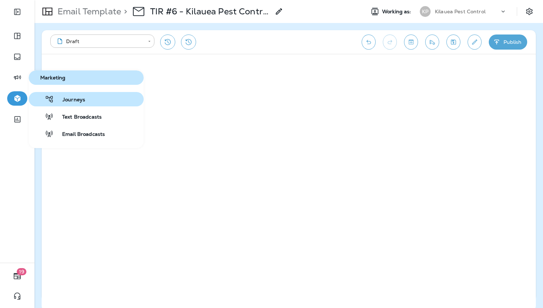
click at [58, 98] on span "Journeys" at bounding box center [69, 100] width 31 height 7
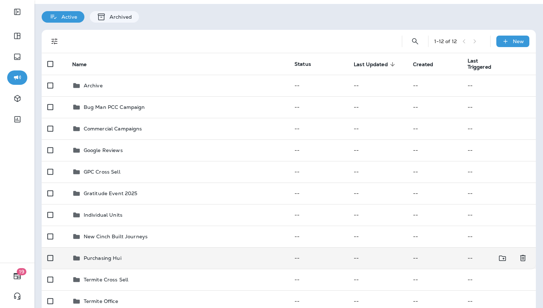
scroll to position [12, 0]
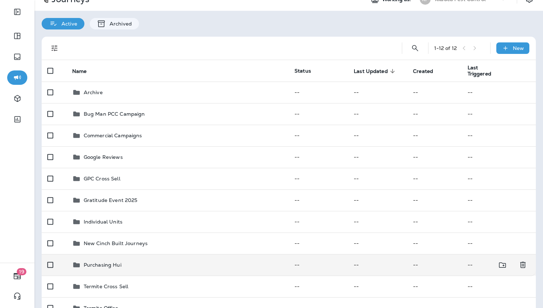
click at [129, 265] on div "Purchasing Hui" at bounding box center [177, 265] width 211 height 9
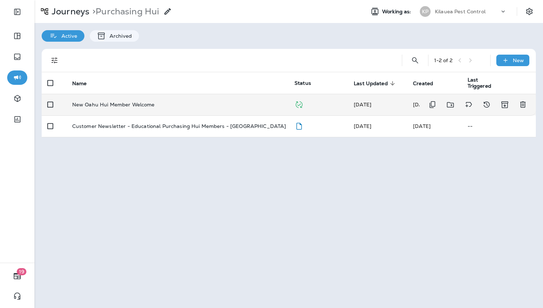
click at [186, 110] on td "New Oahu Hui Member Welcome" at bounding box center [177, 105] width 222 height 22
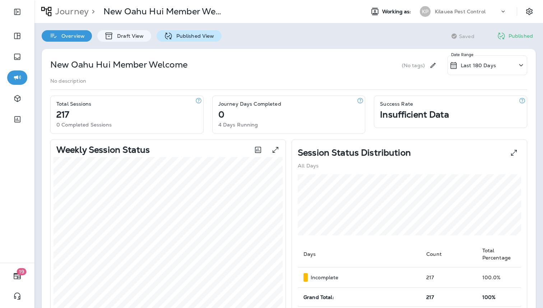
click at [176, 36] on p "Published View" at bounding box center [194, 36] width 42 height 6
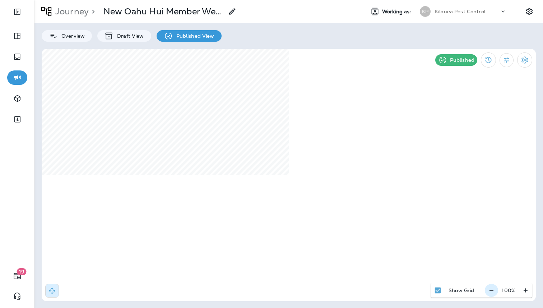
click at [490, 291] on icon "button" at bounding box center [492, 290] width 8 height 7
click at [490, 291] on button "button" at bounding box center [494, 290] width 13 height 13
click at [490, 291] on button "button" at bounding box center [495, 290] width 13 height 13
click at [490, 291] on button "button" at bounding box center [494, 290] width 13 height 13
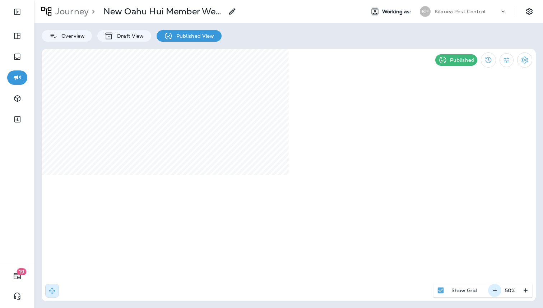
click at [490, 291] on div "50 %" at bounding box center [510, 290] width 44 height 14
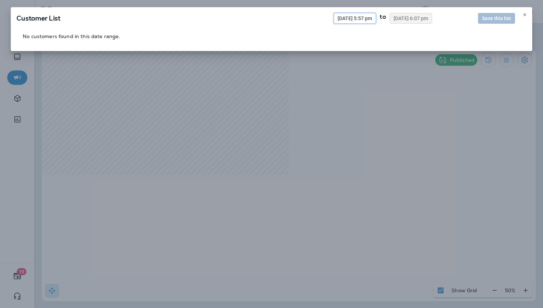
click at [338, 17] on span "[DATE] 5:57 pm" at bounding box center [355, 18] width 35 height 5
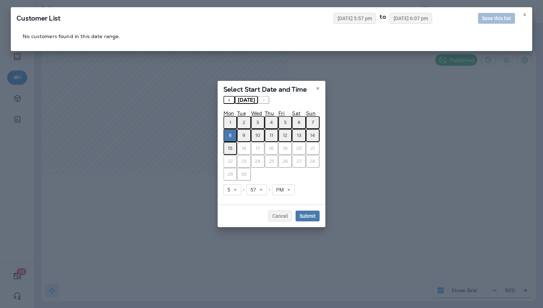
click at [231, 101] on button "‹" at bounding box center [230, 100] width 12 height 8
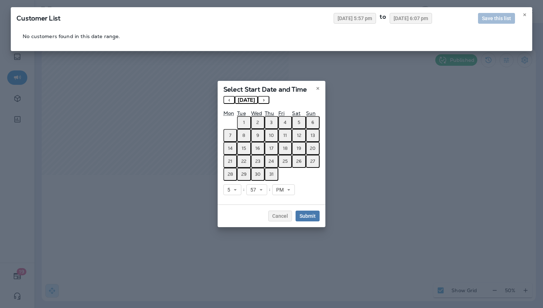
click at [231, 101] on button "‹" at bounding box center [230, 100] width 12 height 8
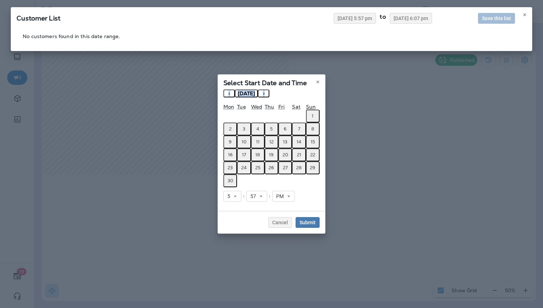
click at [231, 101] on div "« ‹ [DATE] › »" at bounding box center [272, 96] width 96 height 13
click at [229, 96] on button "‹" at bounding box center [230, 94] width 12 height 8
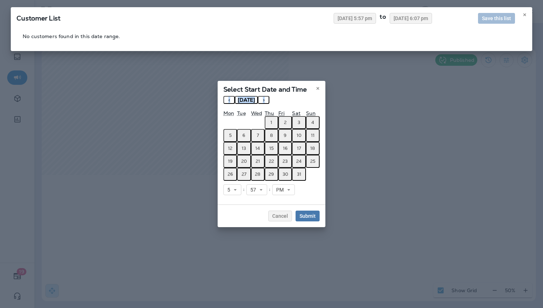
click at [229, 96] on button "‹" at bounding box center [230, 100] width 12 height 8
click at [229, 101] on button "‹" at bounding box center [230, 100] width 12 height 8
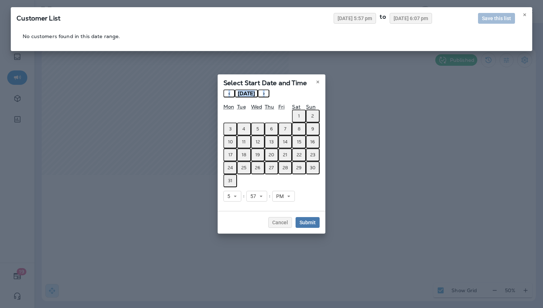
click at [300, 116] on button "1" at bounding box center [299, 116] width 14 height 13
click at [310, 223] on span "Submit" at bounding box center [308, 222] width 16 height 5
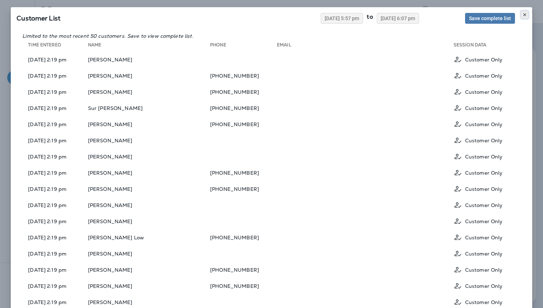
click at [527, 13] on button at bounding box center [525, 15] width 8 height 8
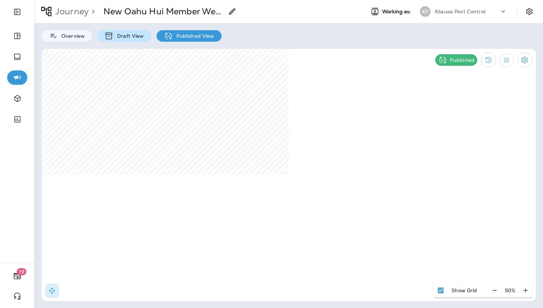
click at [117, 38] on p "Draft View" at bounding box center [129, 36] width 30 height 6
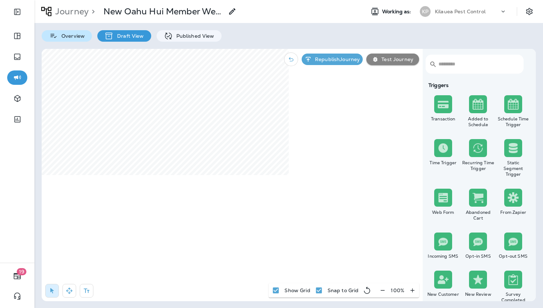
click at [72, 39] on p "Overview" at bounding box center [71, 36] width 27 height 6
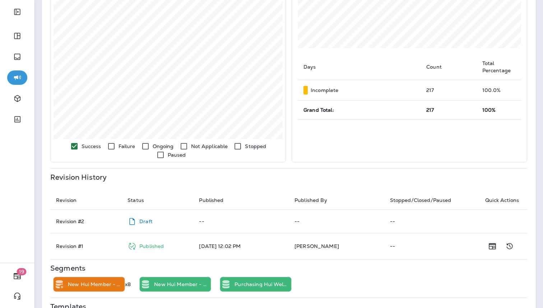
scroll to position [240, 0]
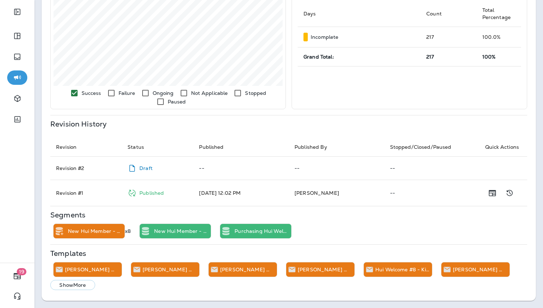
click at [85, 288] on p "Show More" at bounding box center [72, 285] width 27 height 6
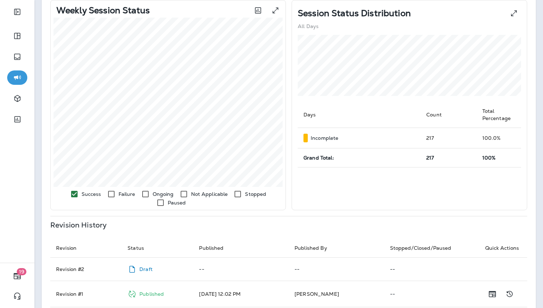
scroll to position [0, 0]
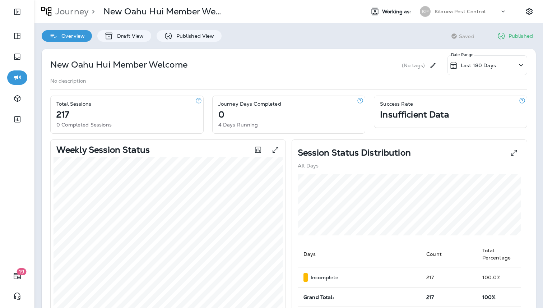
click at [201, 101] on icon "button" at bounding box center [198, 100] width 5 height 5
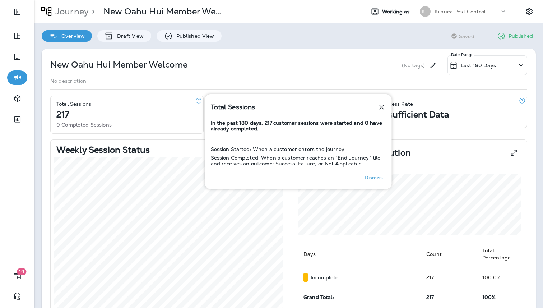
click at [168, 121] on div "0 Completed Sessions" at bounding box center [129, 123] width 147 height 7
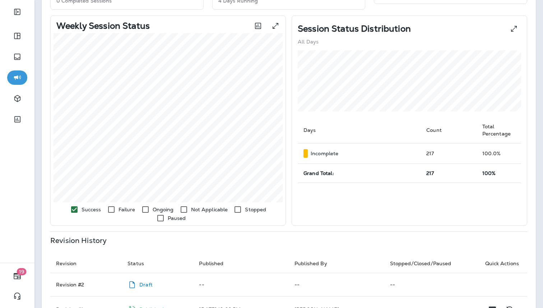
scroll to position [131, 0]
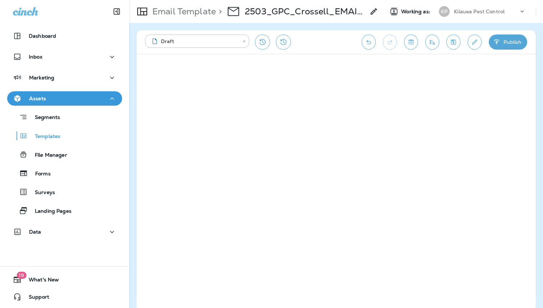
click at [334, 50] on div "**********" at bounding box center [337, 42] width 400 height 24
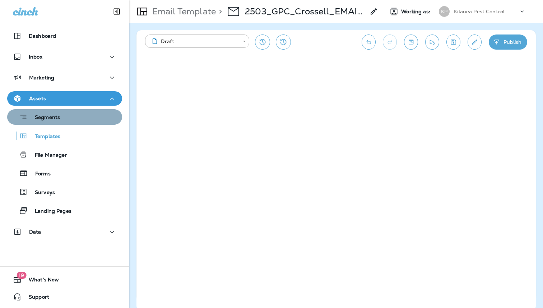
click at [61, 114] on div "Segments" at bounding box center [64, 116] width 109 height 11
